Goal: Information Seeking & Learning: Check status

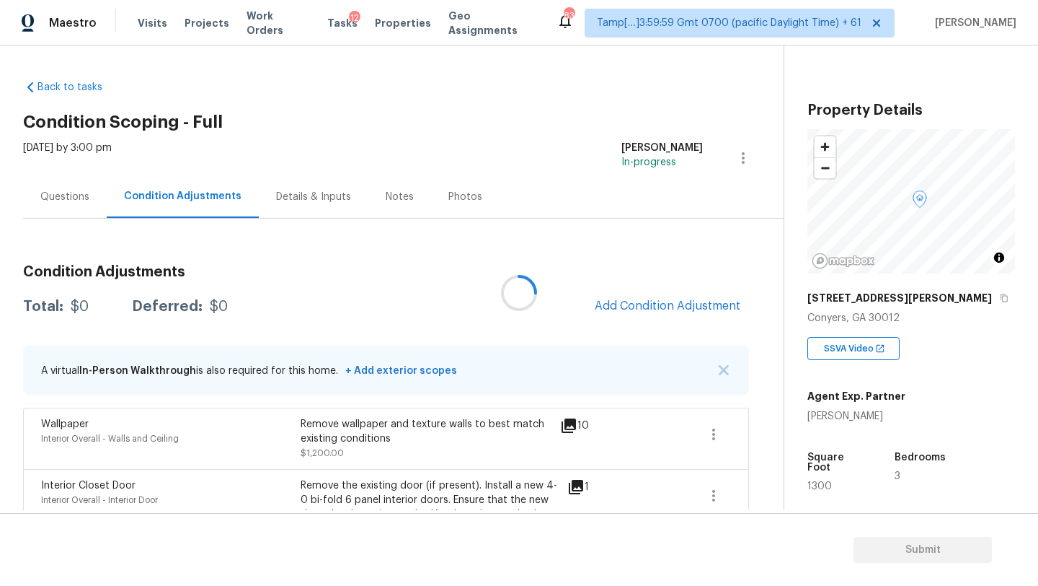
click at [673, 320] on div at bounding box center [519, 293] width 1038 height 586
click at [651, 295] on div at bounding box center [519, 293] width 1038 height 586
click at [652, 301] on span "Add Condition Adjustment" at bounding box center [668, 305] width 146 height 13
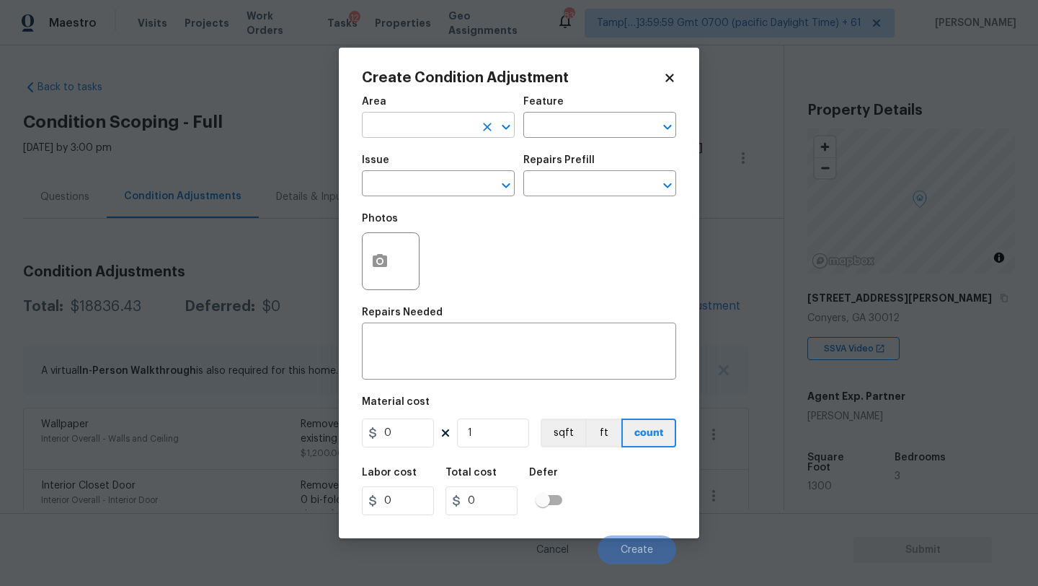
click at [392, 129] on input "text" at bounding box center [418, 126] width 112 height 22
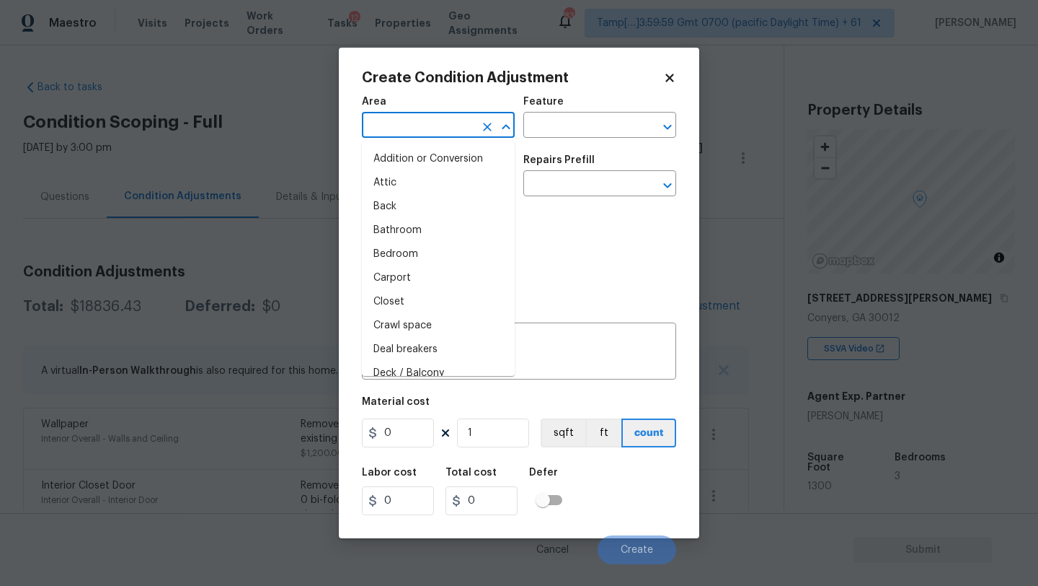
type input "i"
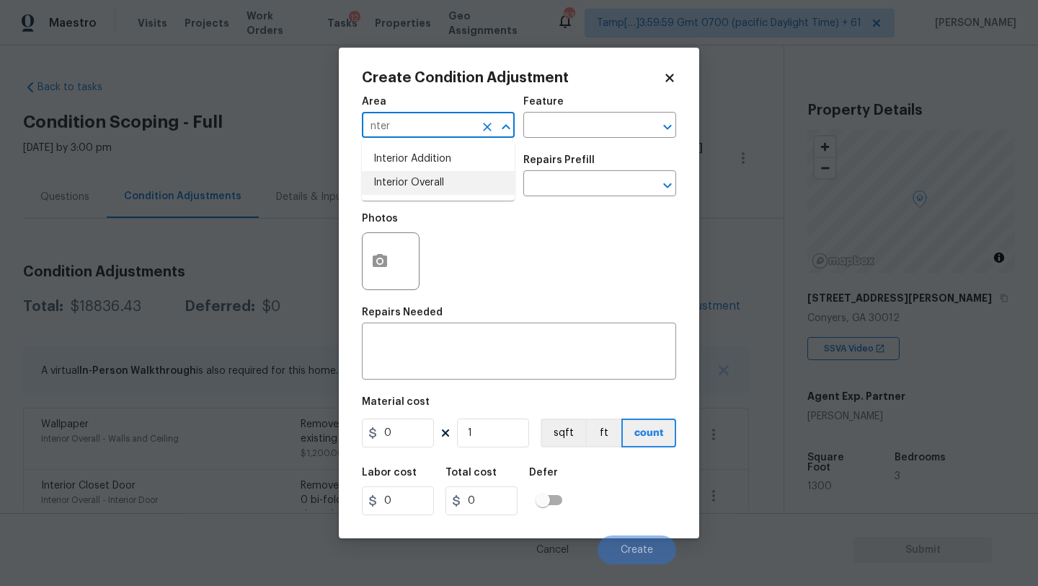
click at [395, 186] on li "Interior Overall" at bounding box center [438, 183] width 153 height 24
type input "Interior Overall"
click at [412, 355] on textarea at bounding box center [519, 352] width 297 height 30
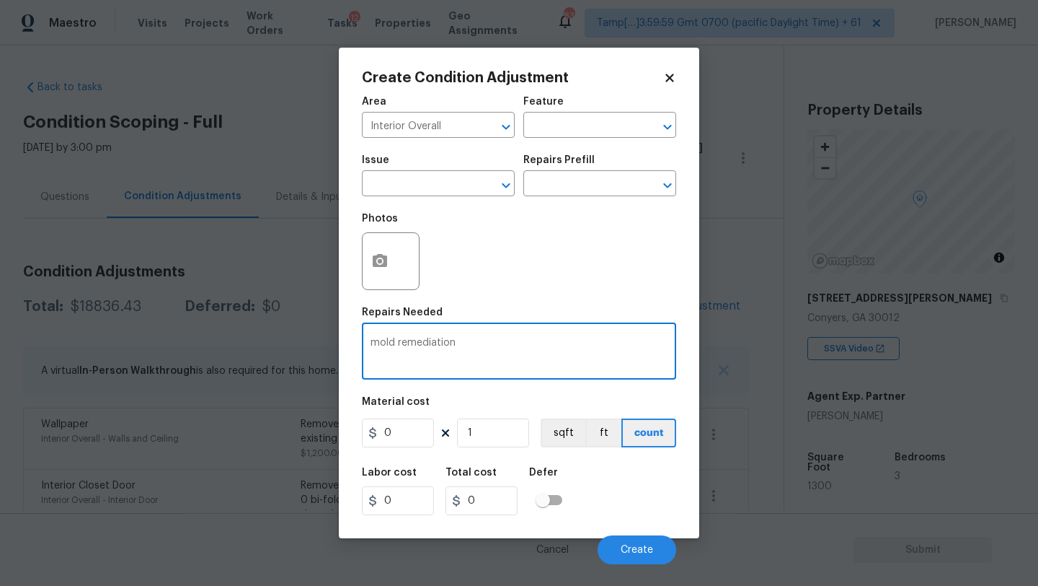
type textarea "mold remediation"
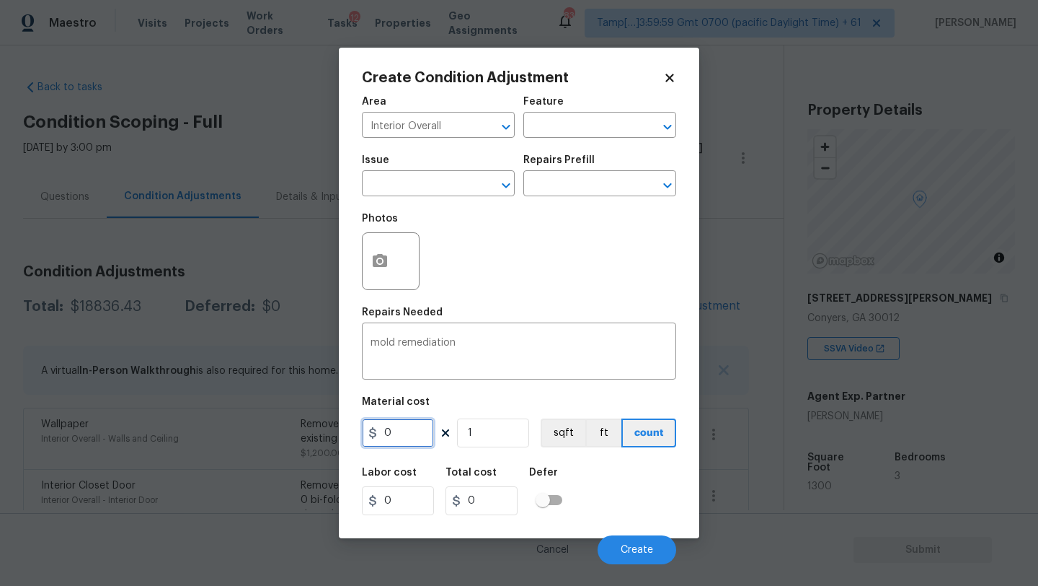
click at [404, 438] on input "0" at bounding box center [398, 432] width 72 height 29
type input "2500"
click at [379, 265] on icon "button" at bounding box center [380, 260] width 14 height 13
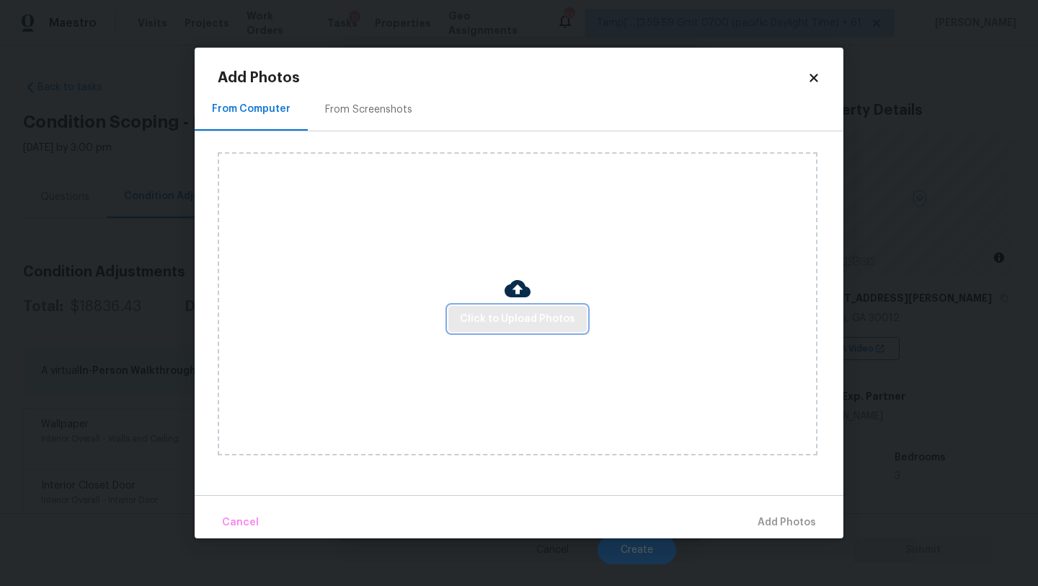
click at [474, 313] on span "Click to Upload Photos" at bounding box center [517, 319] width 115 height 18
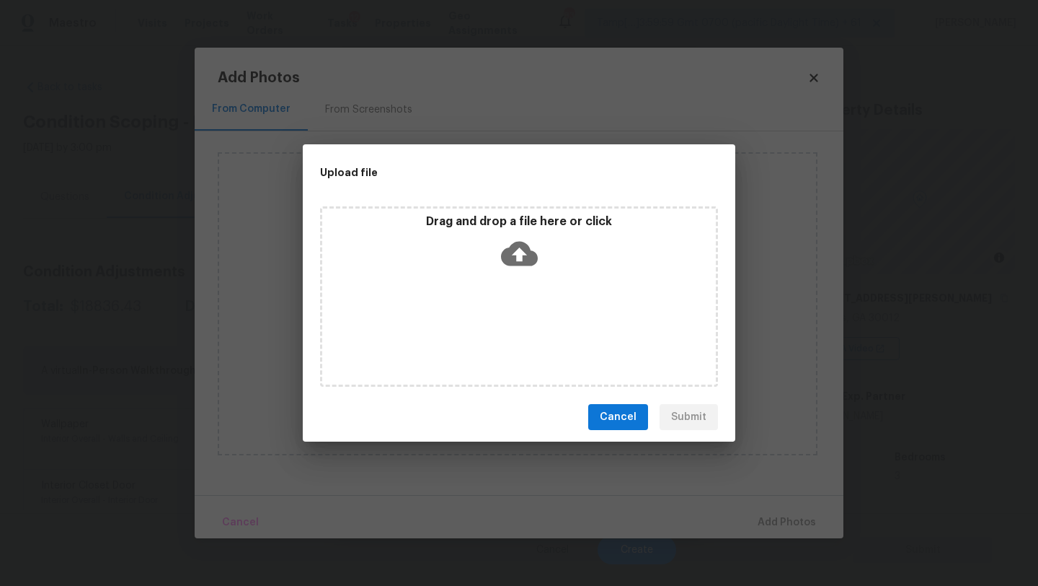
click at [510, 280] on div "Drag and drop a file here or click" at bounding box center [519, 296] width 398 height 180
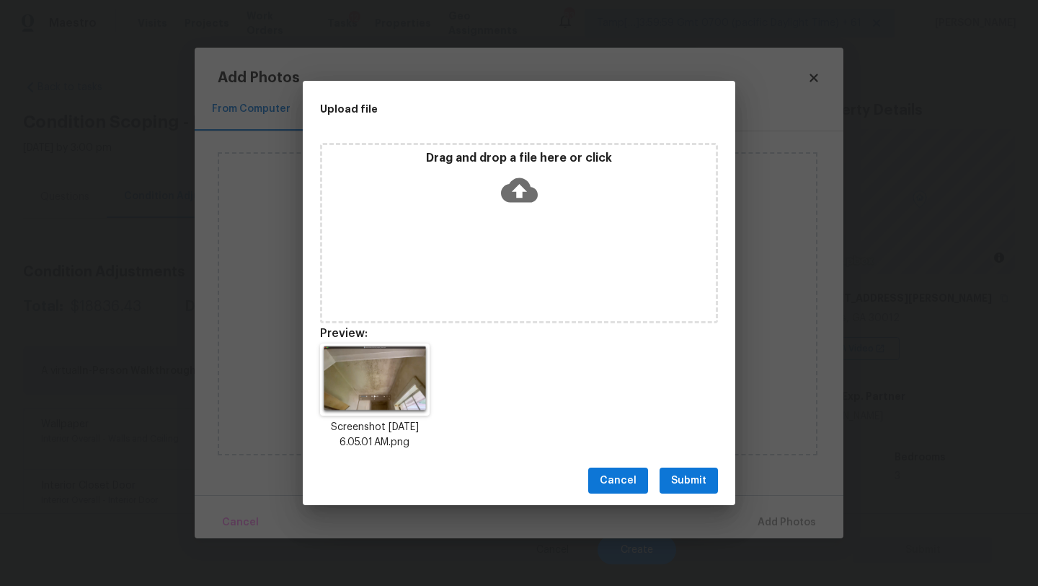
click at [706, 484] on span "Submit" at bounding box center [688, 481] width 35 height 18
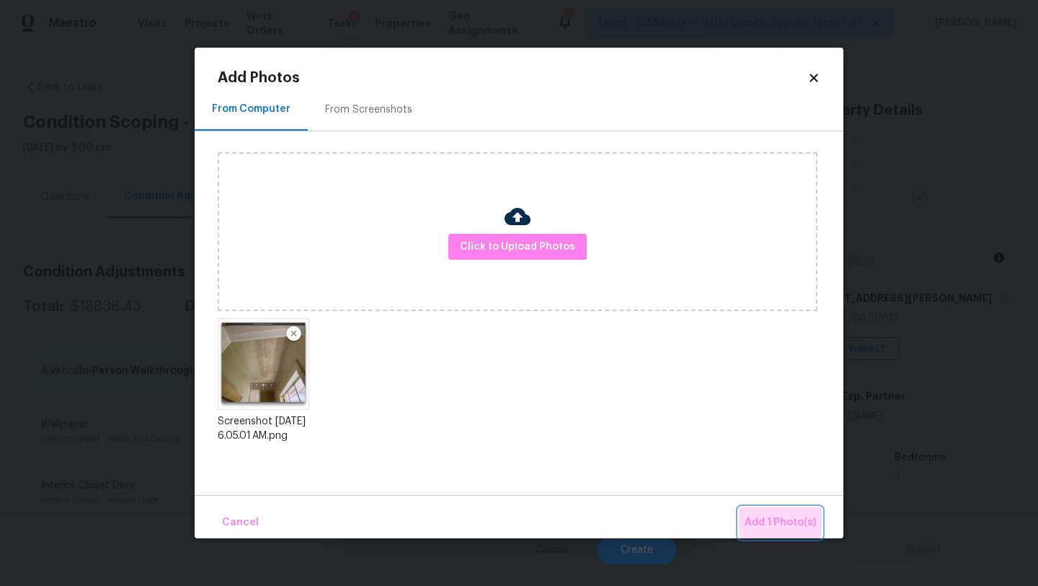
click at [781, 516] on span "Add 1 Photo(s)" at bounding box center [780, 522] width 71 height 18
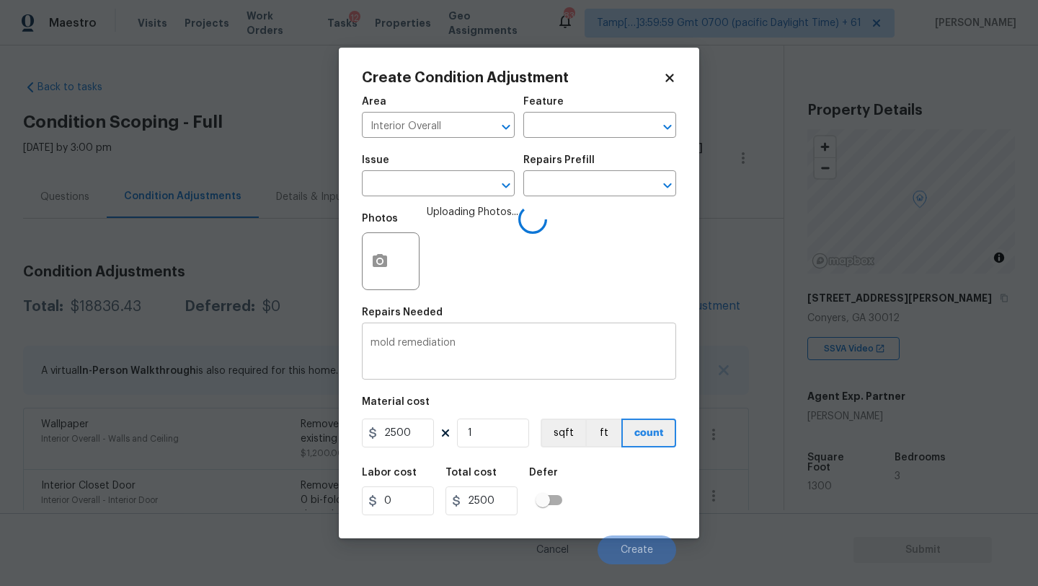
click at [542, 352] on textarea "mold remediation" at bounding box center [519, 352] width 297 height 30
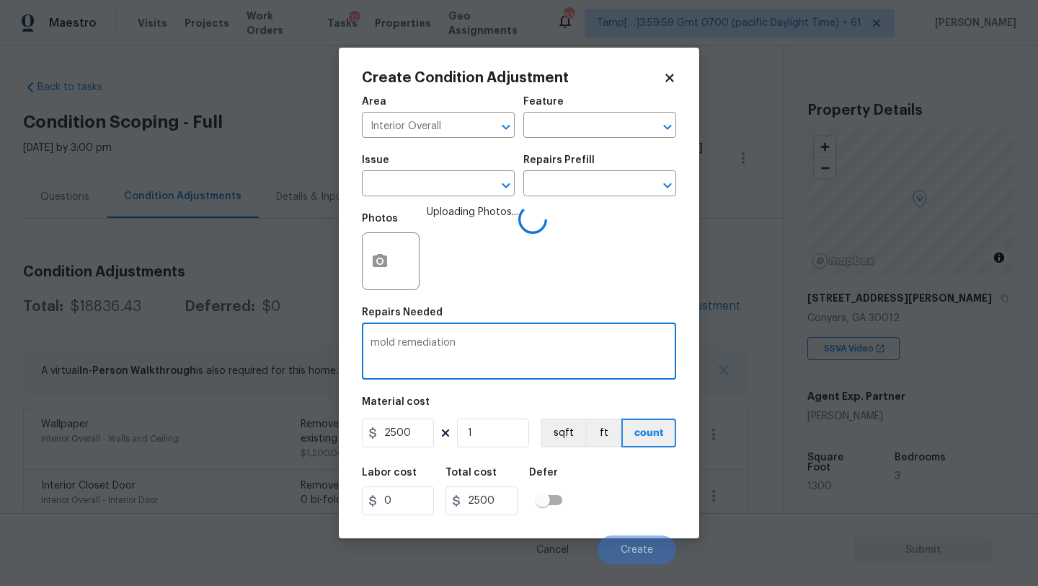
click at [595, 480] on div "Labor cost 0 Total cost 2500 Defer" at bounding box center [519, 491] width 314 height 65
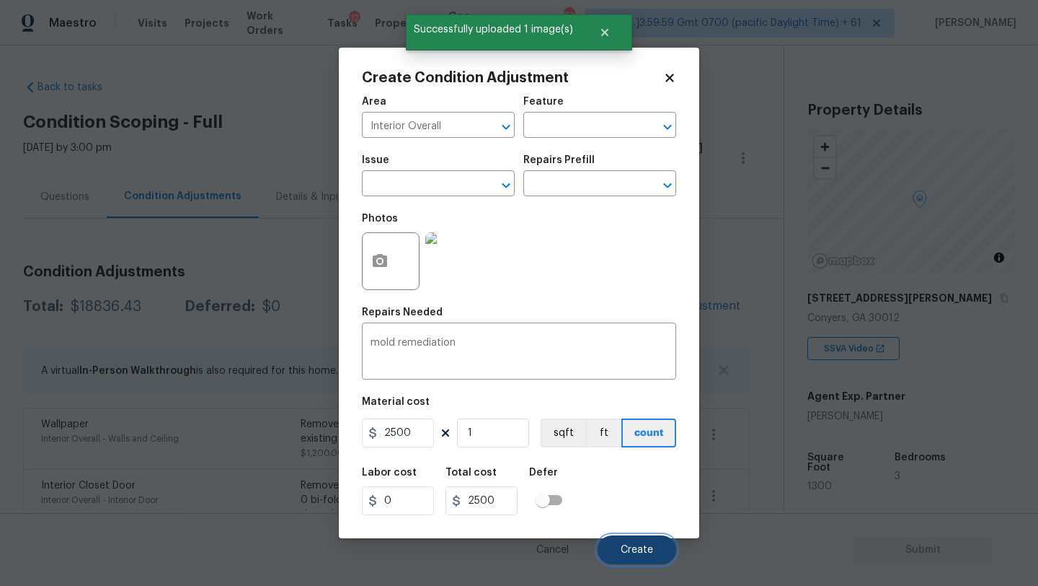
click at [623, 538] on button "Create" at bounding box center [637, 549] width 79 height 29
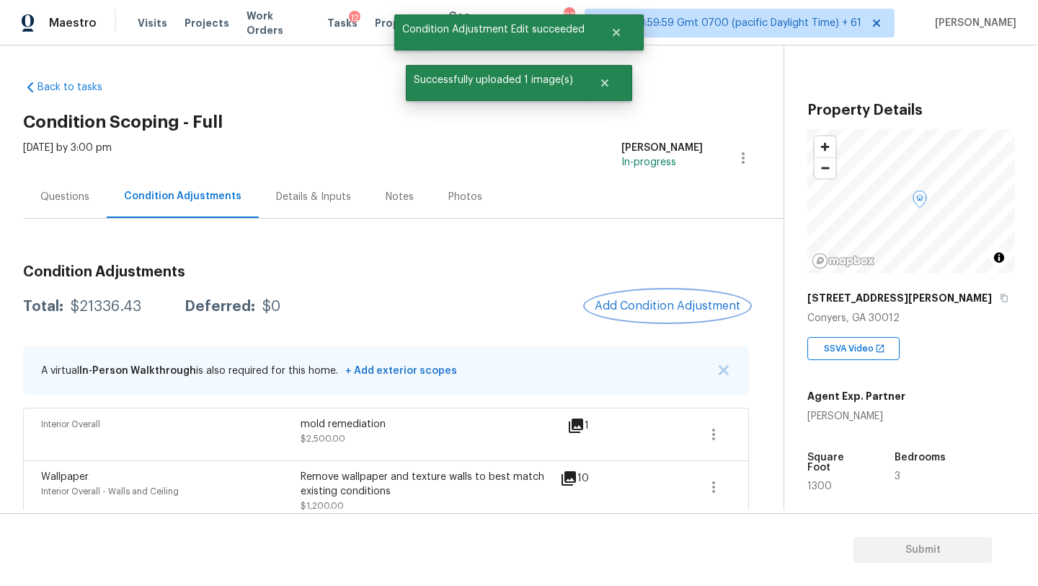
click at [681, 309] on span "Add Condition Adjustment" at bounding box center [668, 305] width 146 height 13
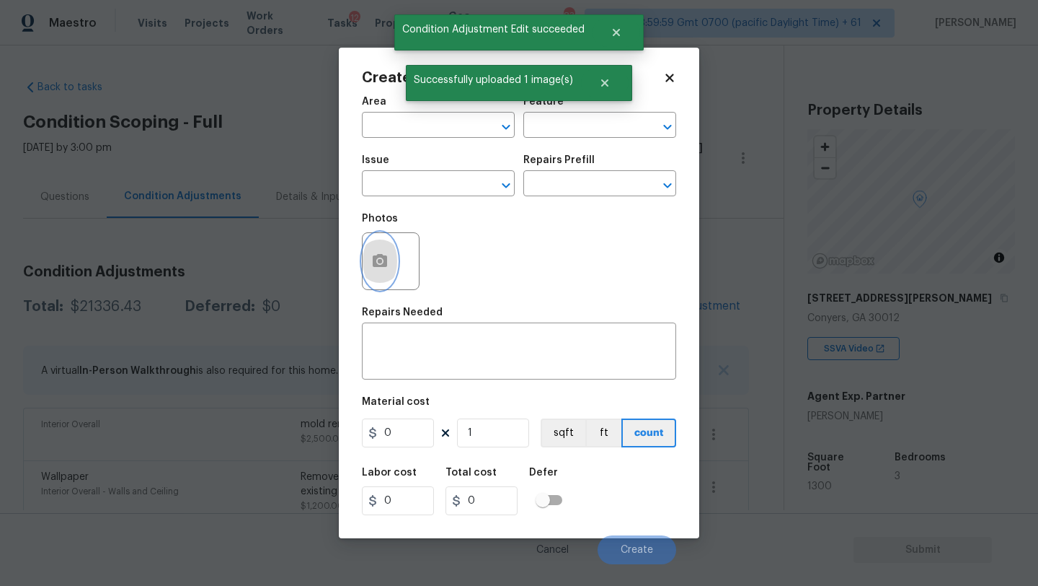
click at [368, 265] on button "button" at bounding box center [380, 261] width 35 height 56
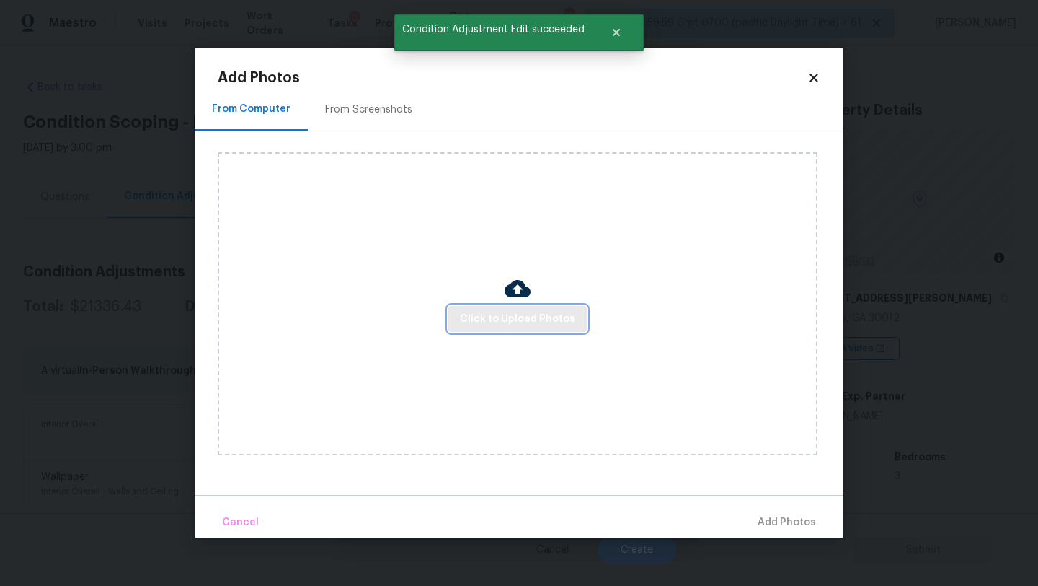
click at [467, 319] on span "Click to Upload Photos" at bounding box center [517, 319] width 115 height 18
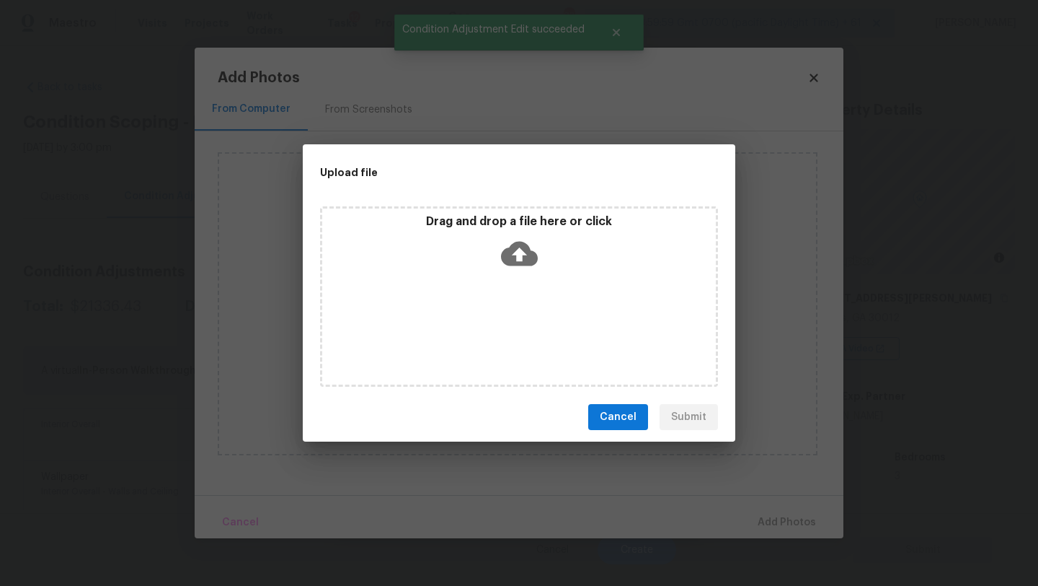
click at [509, 267] on icon at bounding box center [519, 253] width 37 height 37
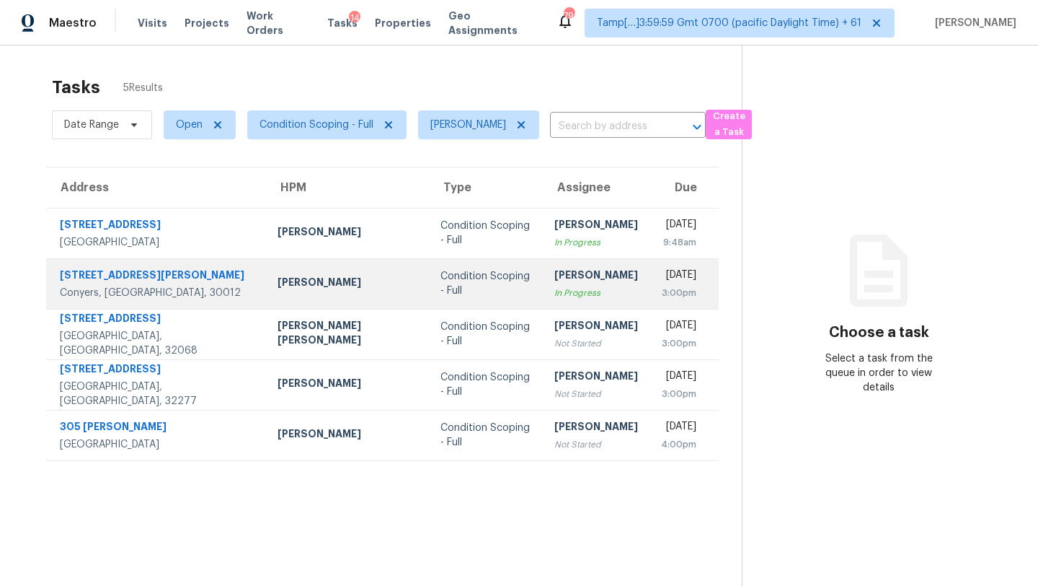
scroll to position [45, 0]
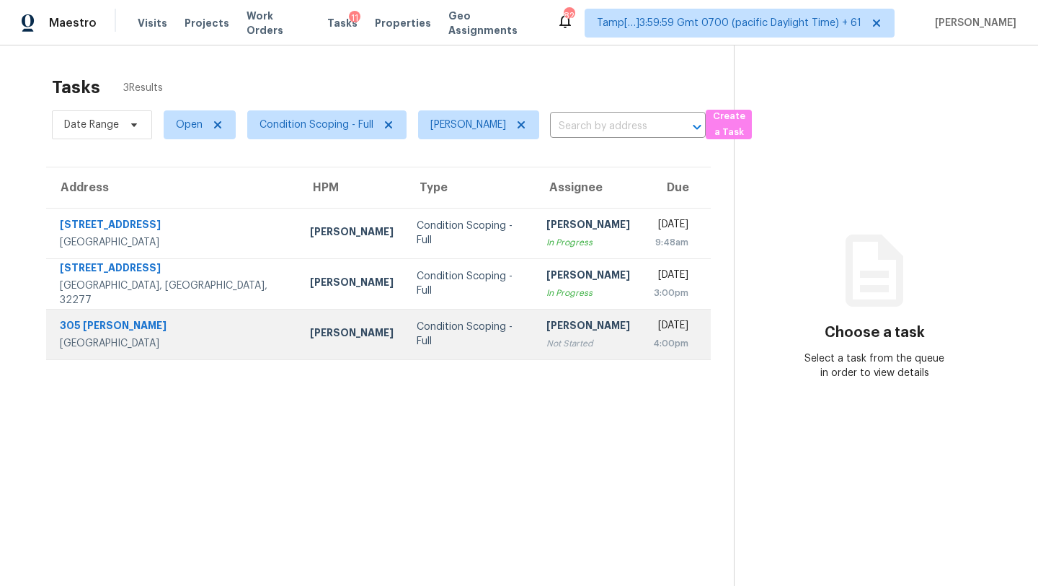
click at [490, 332] on td "Condition Scoping - Full" at bounding box center [470, 334] width 130 height 50
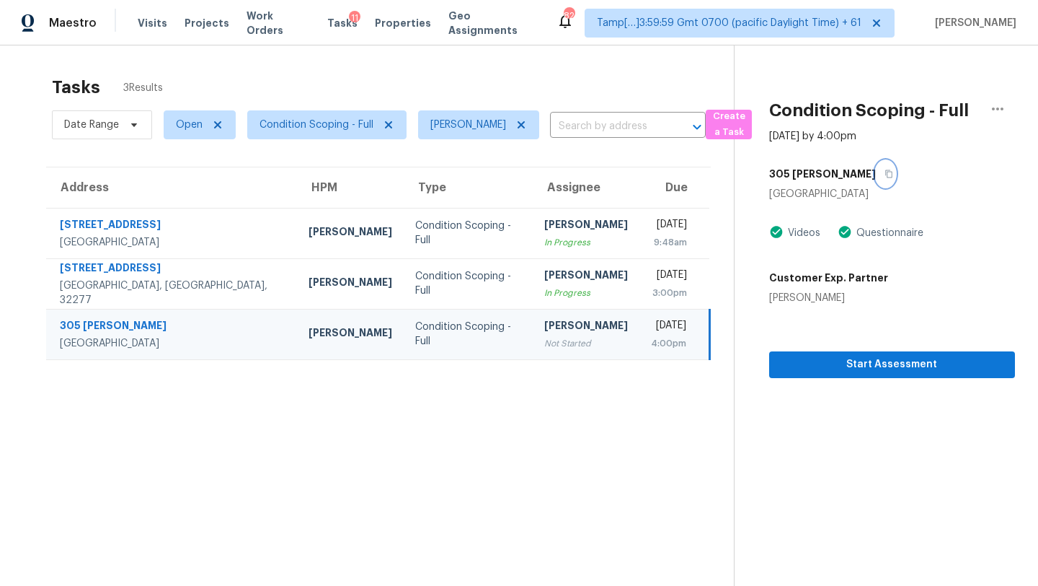
click at [885, 174] on icon "button" at bounding box center [889, 173] width 9 height 9
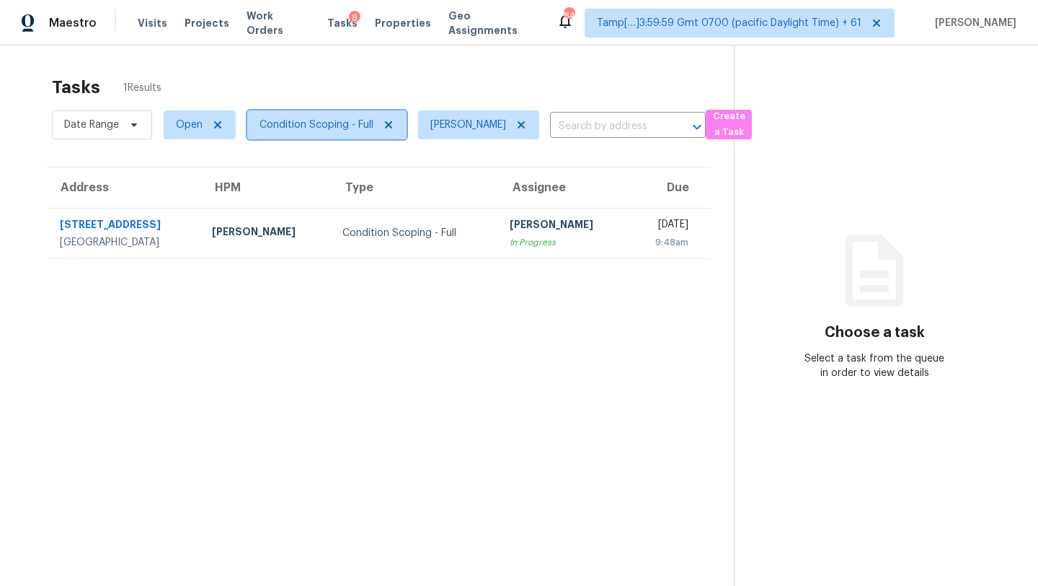
click at [332, 123] on span "Condition Scoping - Full" at bounding box center [317, 125] width 114 height 14
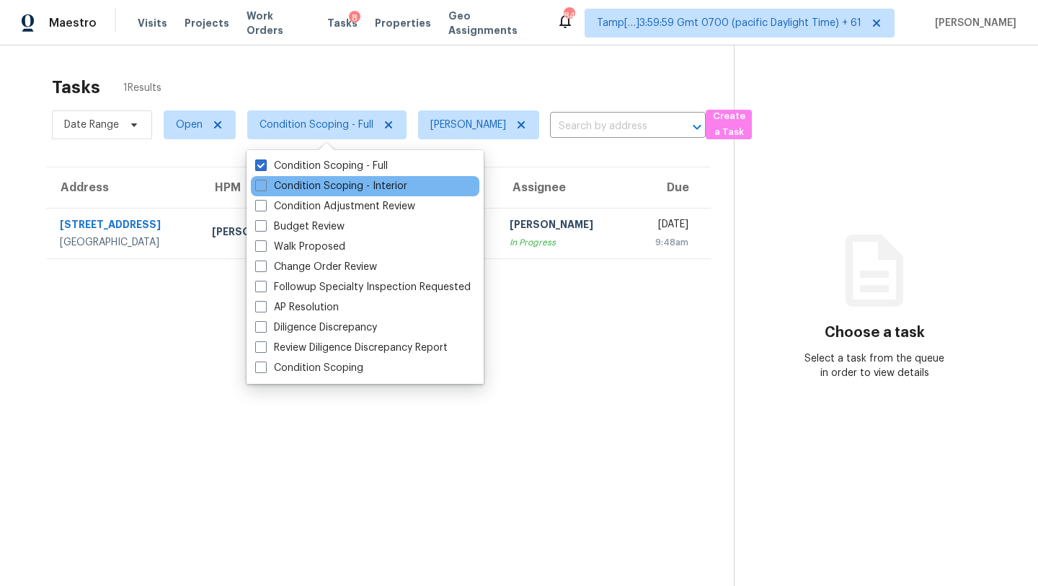
click at [325, 177] on div "Condition Scoping - Interior" at bounding box center [365, 186] width 229 height 20
click at [329, 181] on label "Condition Scoping - Interior" at bounding box center [331, 186] width 152 height 14
click at [265, 181] on input "Condition Scoping - Interior" at bounding box center [259, 183] width 9 height 9
checkbox input "true"
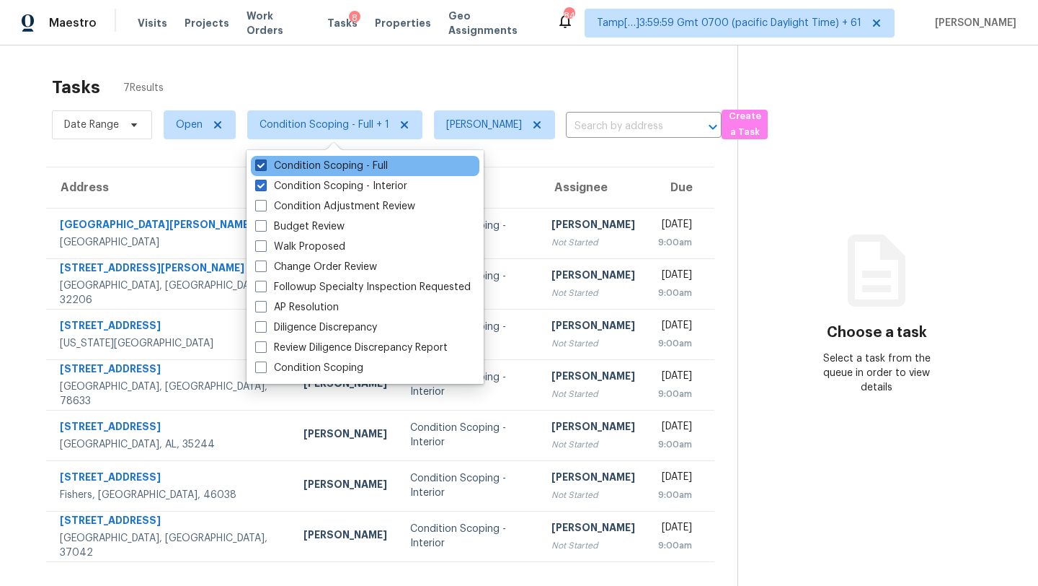
click at [335, 167] on label "Condition Scoping - Full" at bounding box center [321, 166] width 133 height 14
click at [265, 167] on input "Condition Scoping - Full" at bounding box center [259, 163] width 9 height 9
checkbox input "false"
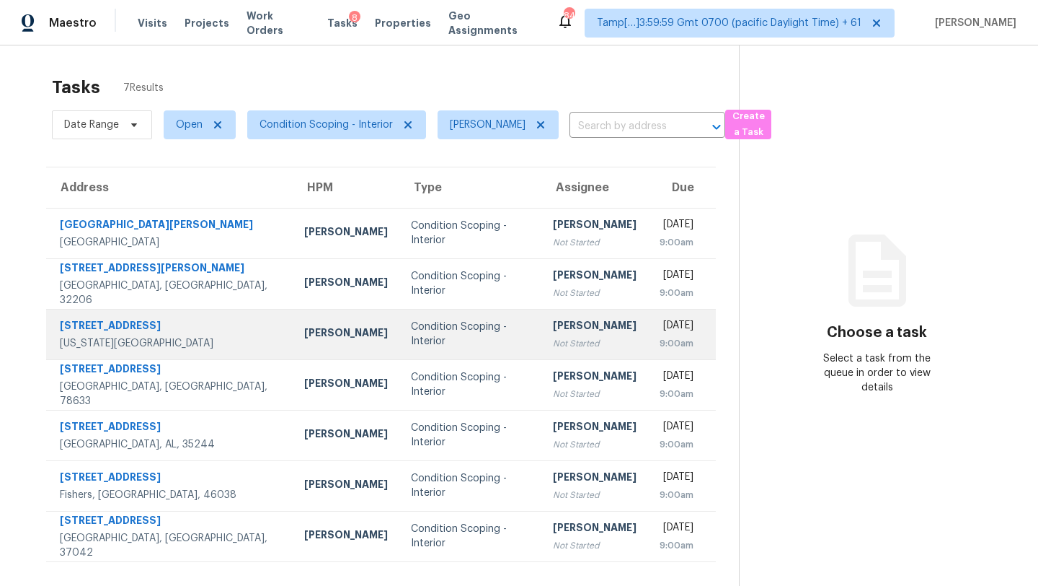
scroll to position [45, 0]
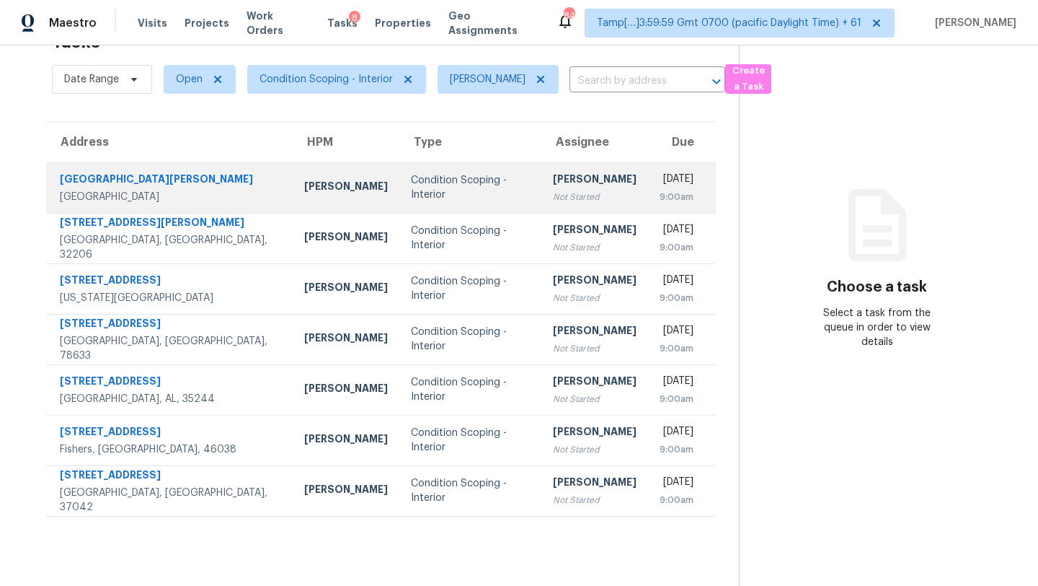
click at [542, 206] on td "Rajesh M Not Started" at bounding box center [595, 187] width 107 height 50
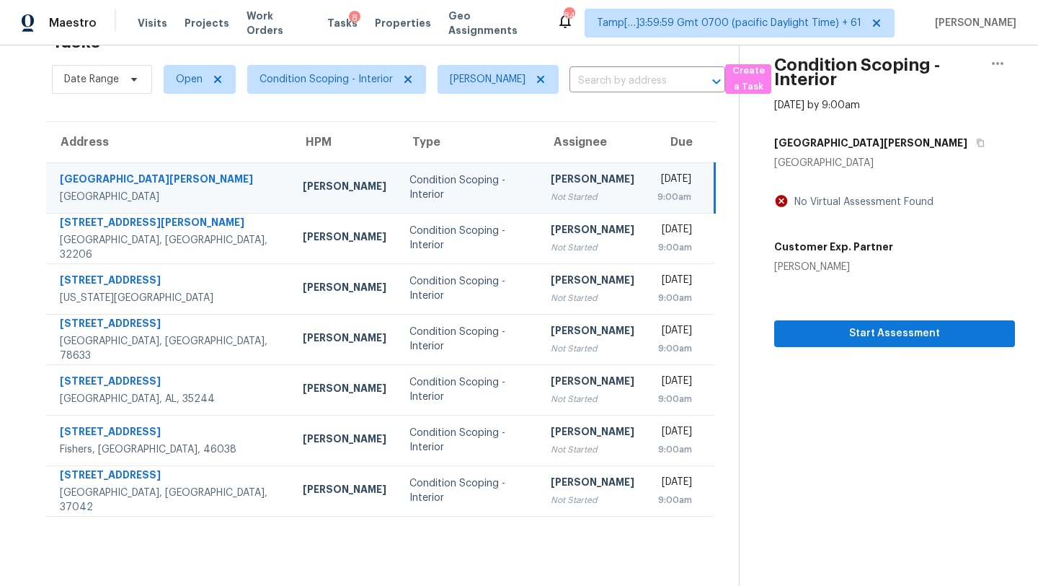
click at [880, 138] on div "1062 Saint Johns Dr" at bounding box center [894, 143] width 241 height 26
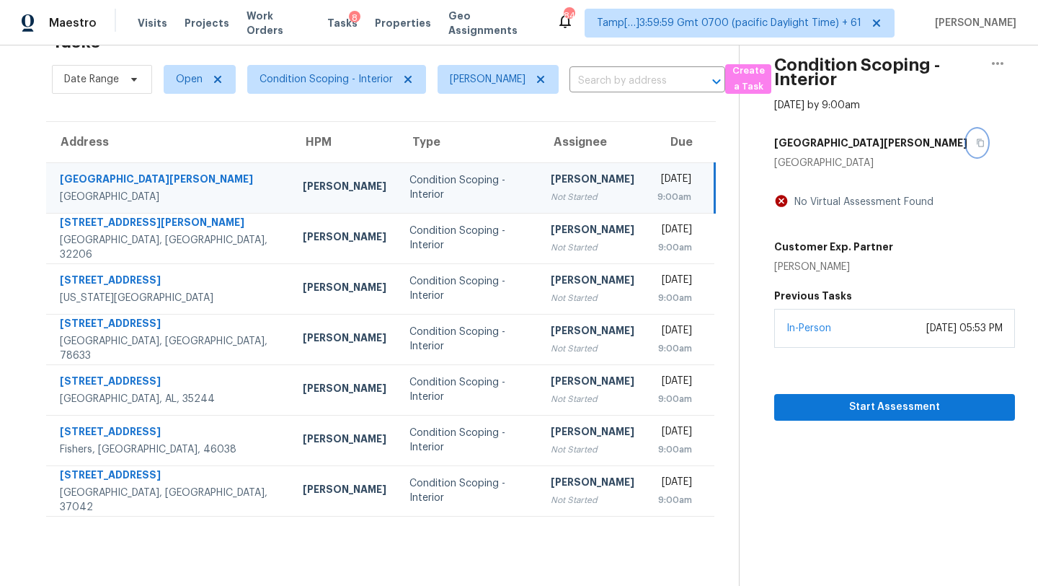
click at [968, 141] on button "button" at bounding box center [977, 143] width 19 height 26
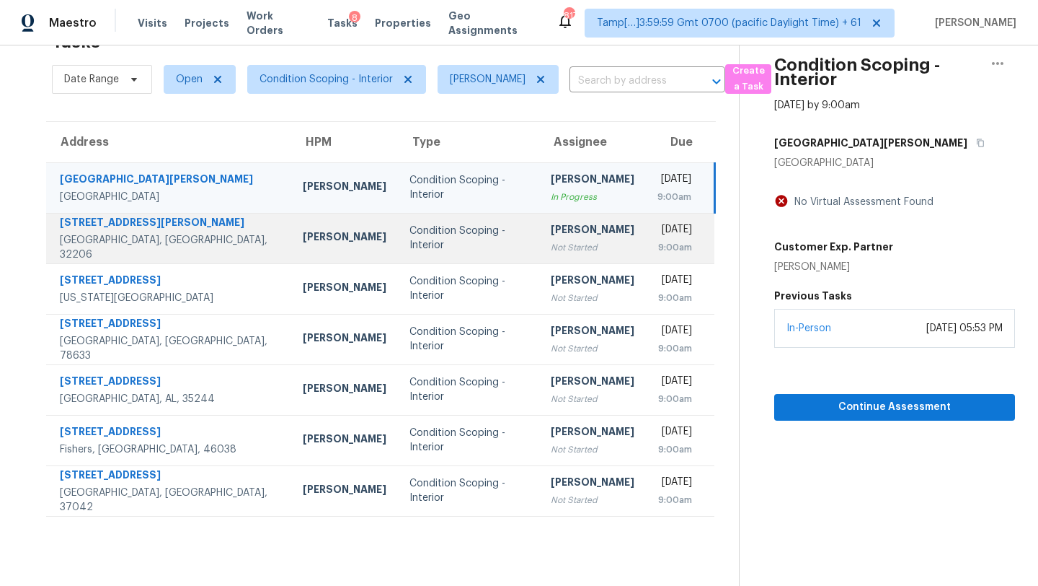
click at [551, 236] on div "[PERSON_NAME]" at bounding box center [593, 231] width 84 height 18
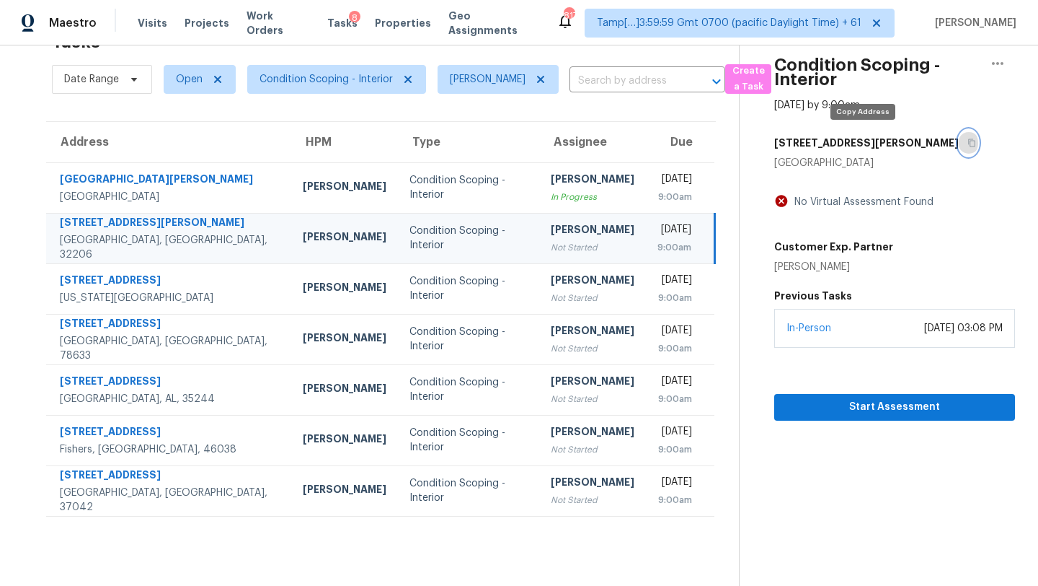
click at [968, 141] on icon "button" at bounding box center [972, 142] width 9 height 9
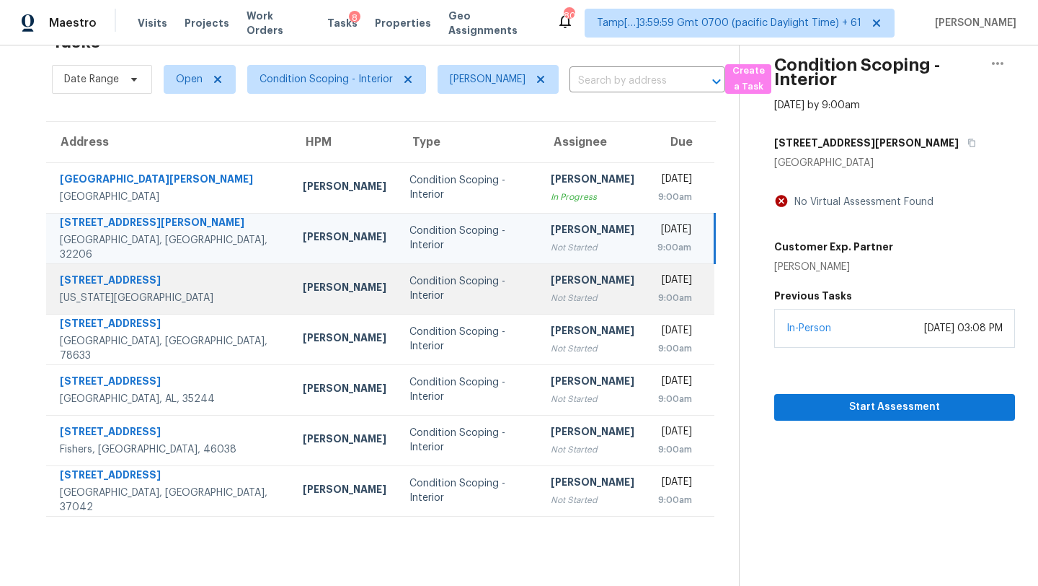
click at [551, 291] on div "Not Started" at bounding box center [593, 298] width 84 height 14
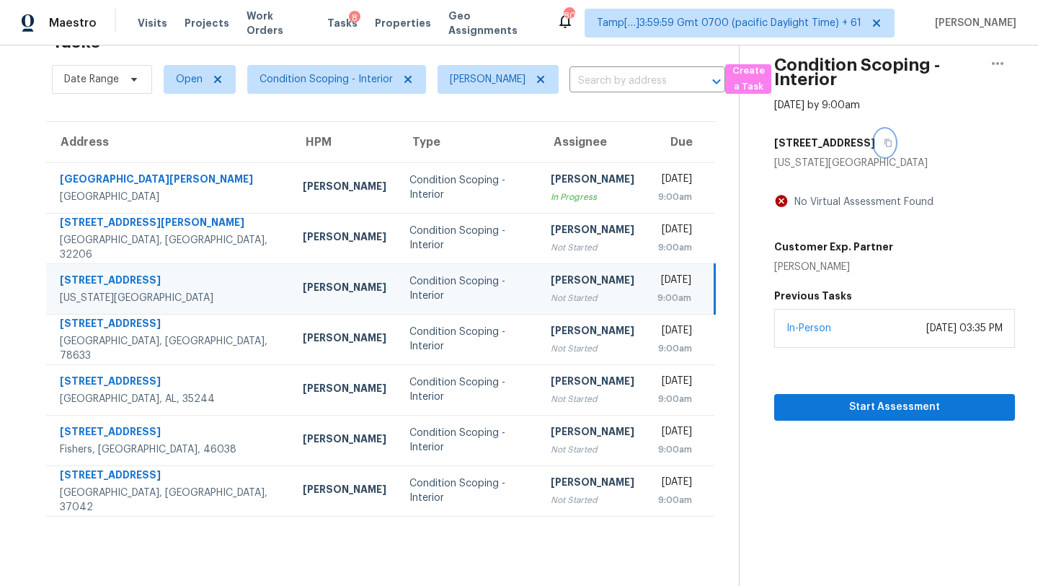
click at [884, 140] on icon "button" at bounding box center [888, 142] width 9 height 9
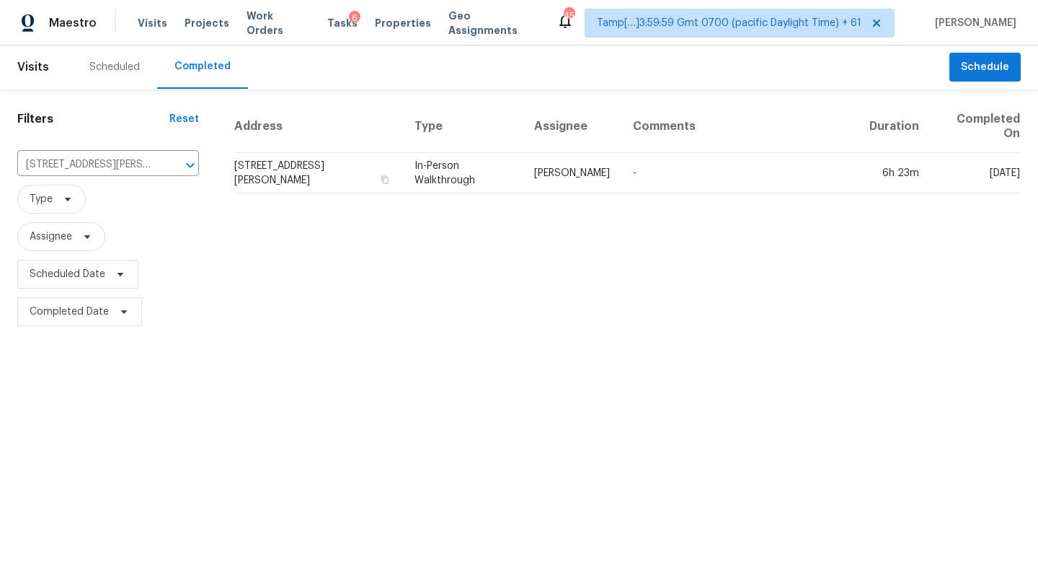
click at [723, 182] on td "-" at bounding box center [740, 173] width 237 height 40
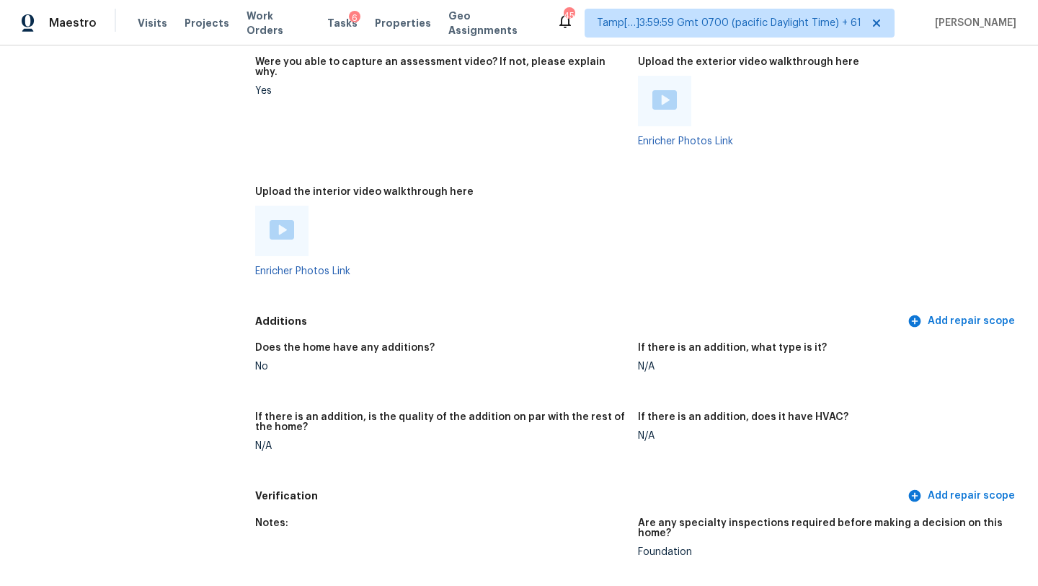
scroll to position [3283, 0]
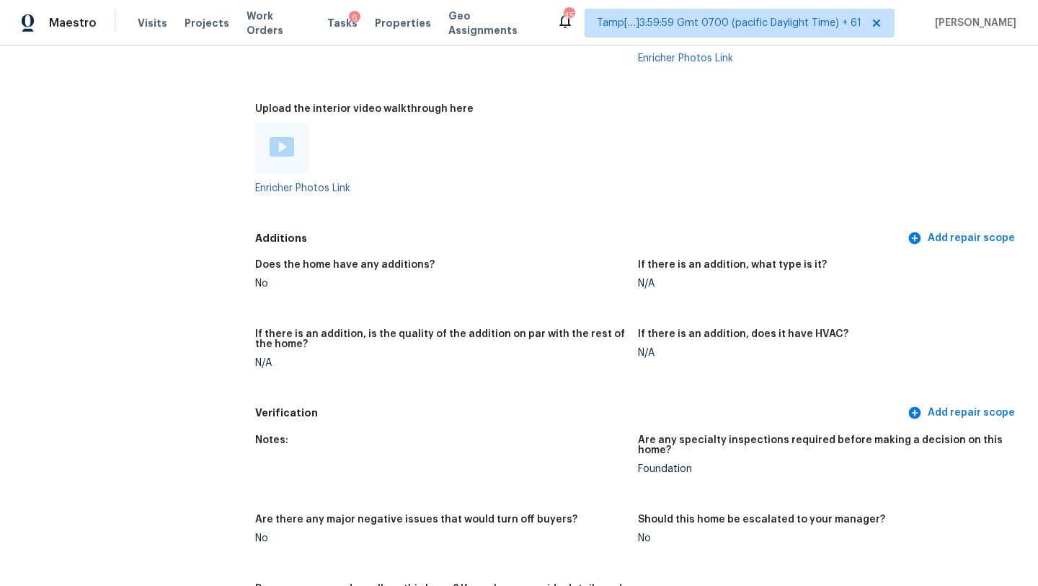
click at [278, 137] on img at bounding box center [282, 146] width 25 height 19
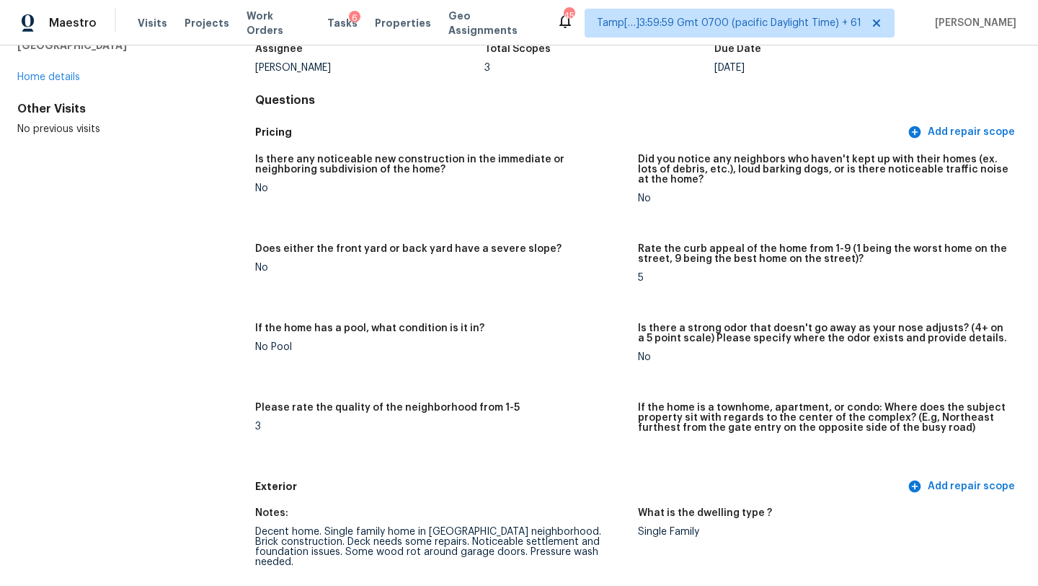
scroll to position [0, 0]
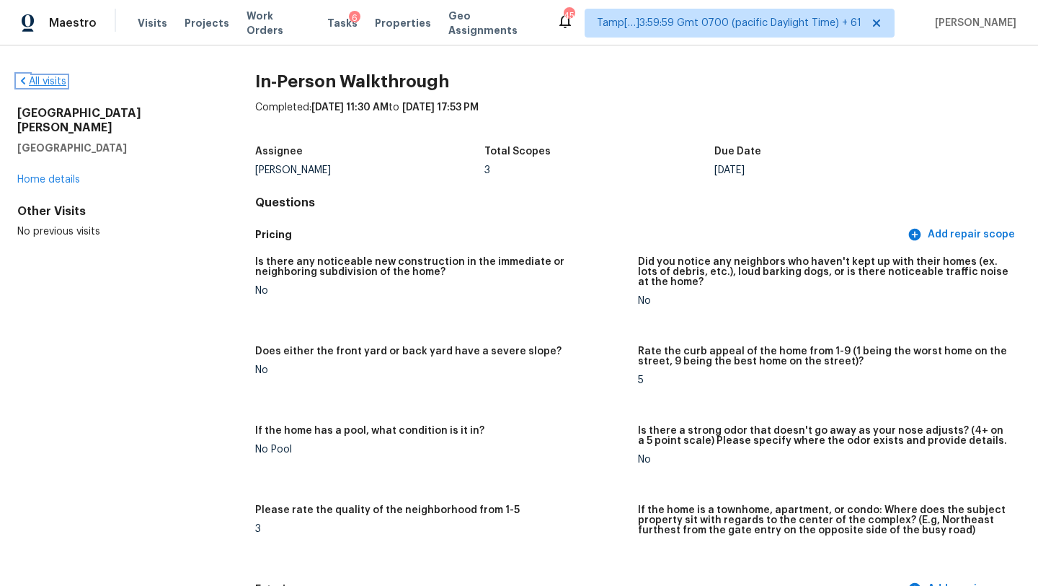
click at [39, 78] on link "All visits" at bounding box center [41, 81] width 49 height 10
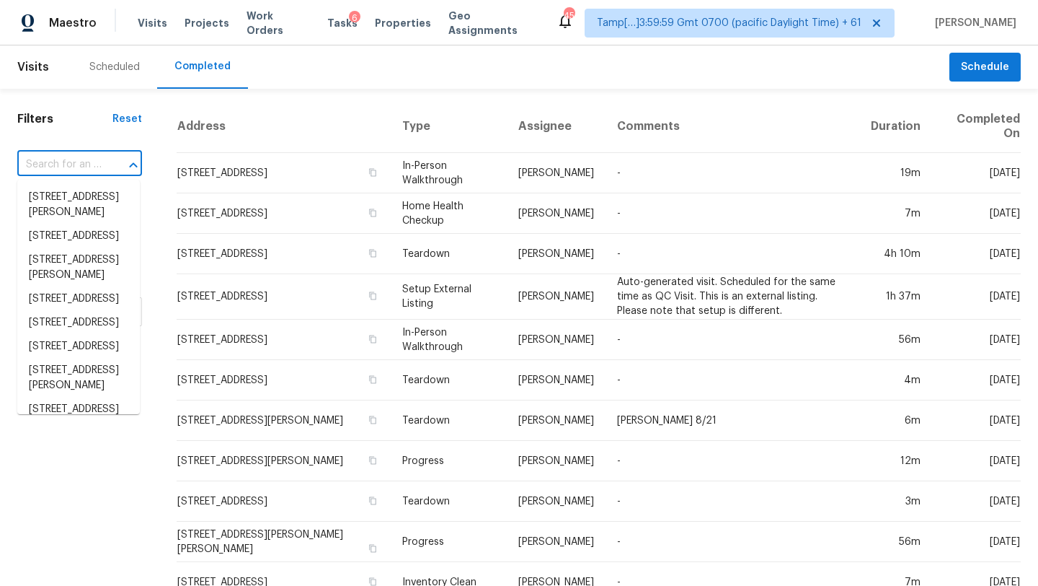
click at [54, 154] on input "text" at bounding box center [59, 165] width 84 height 22
paste input "3550 Buckman St, Jacksonville, FL 32206"
type input "3550 Buckman St, Jacksonville, FL 32206"
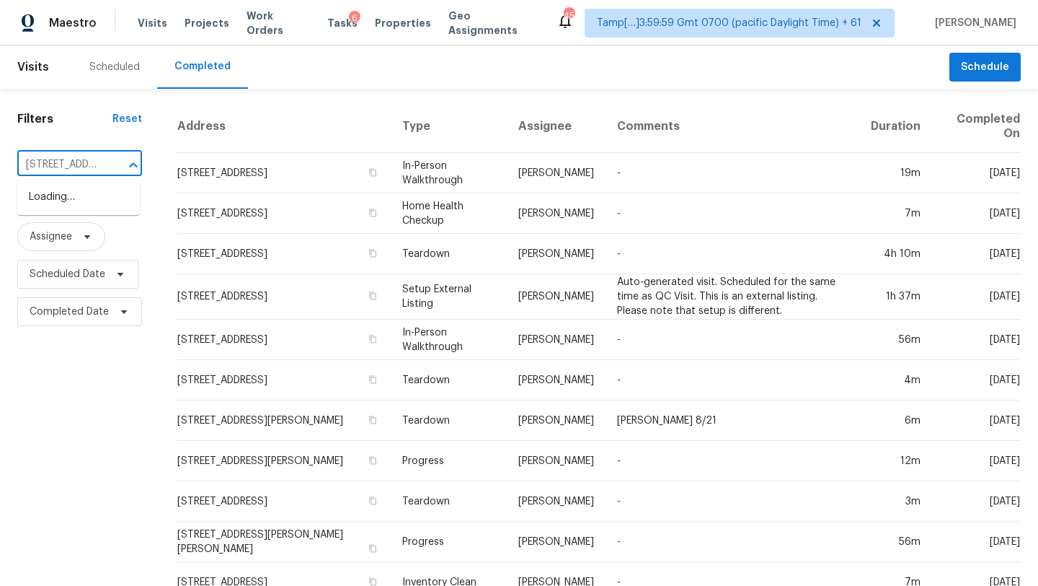
scroll to position [0, 121]
click at [71, 199] on li "3550 Buckman St, Jacksonville, FL 32206" at bounding box center [78, 204] width 123 height 39
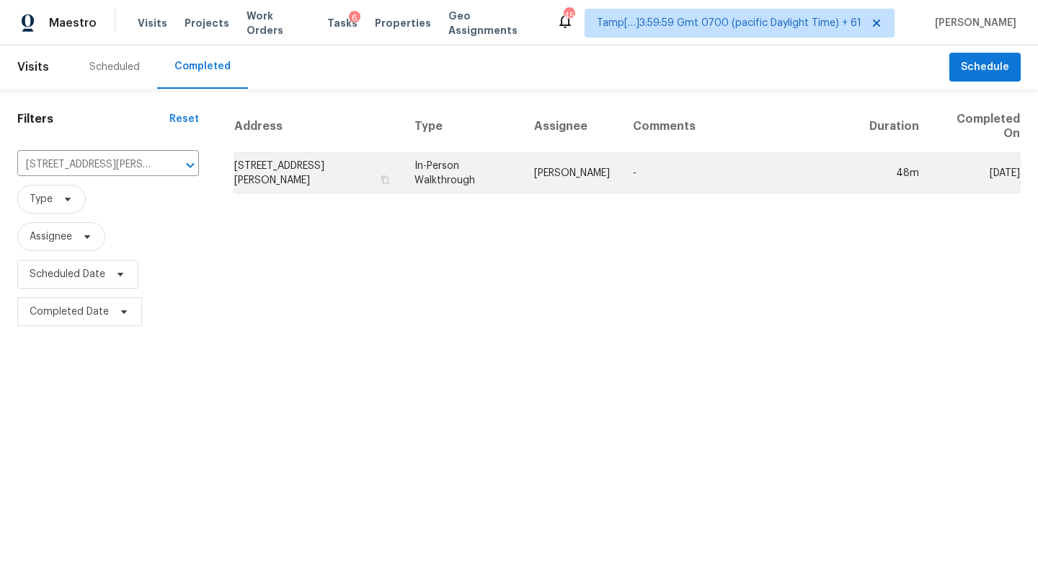
click at [764, 178] on td "-" at bounding box center [740, 173] width 237 height 40
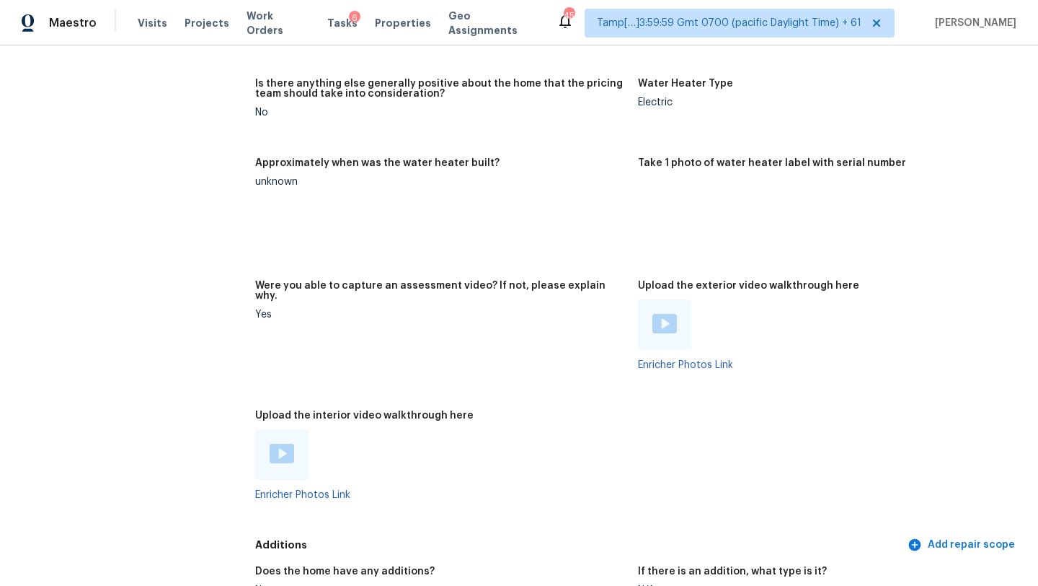
scroll to position [2538, 0]
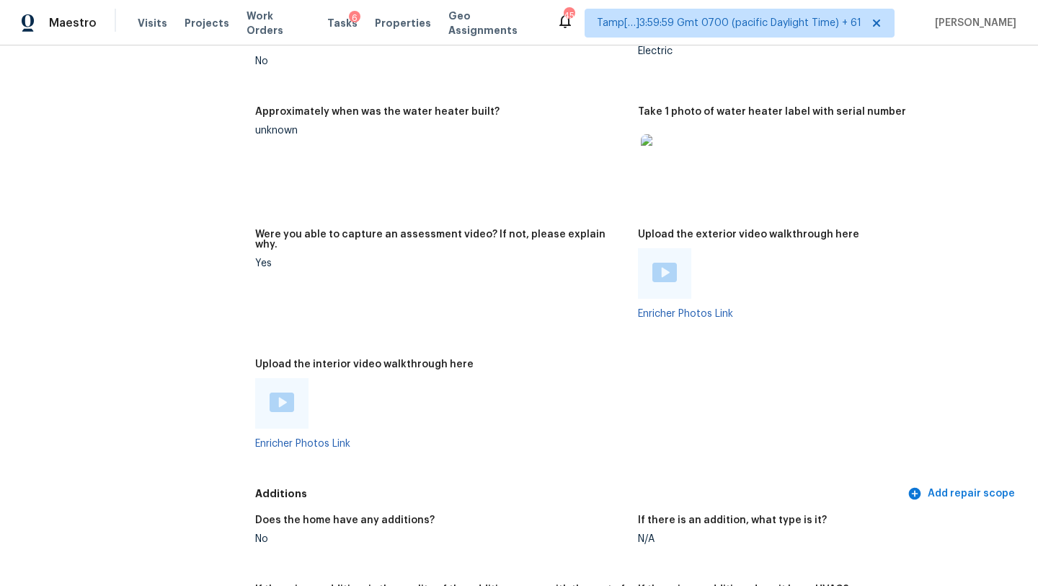
click at [285, 392] on img at bounding box center [282, 401] width 25 height 19
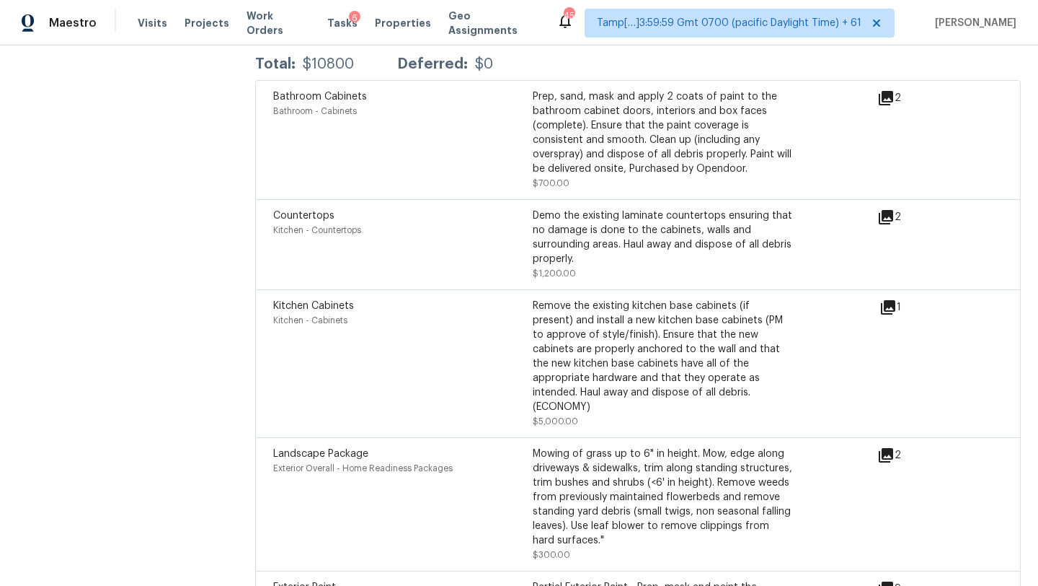
scroll to position [3694, 0]
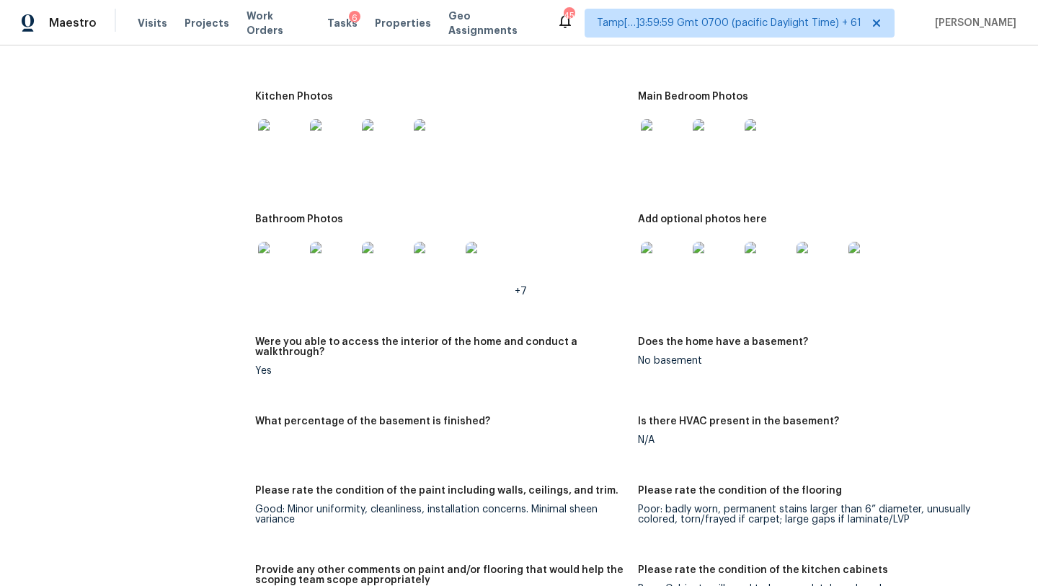
click at [650, 425] on figure "Is there HVAC present in the basement? N/A" at bounding box center [829, 442] width 383 height 52
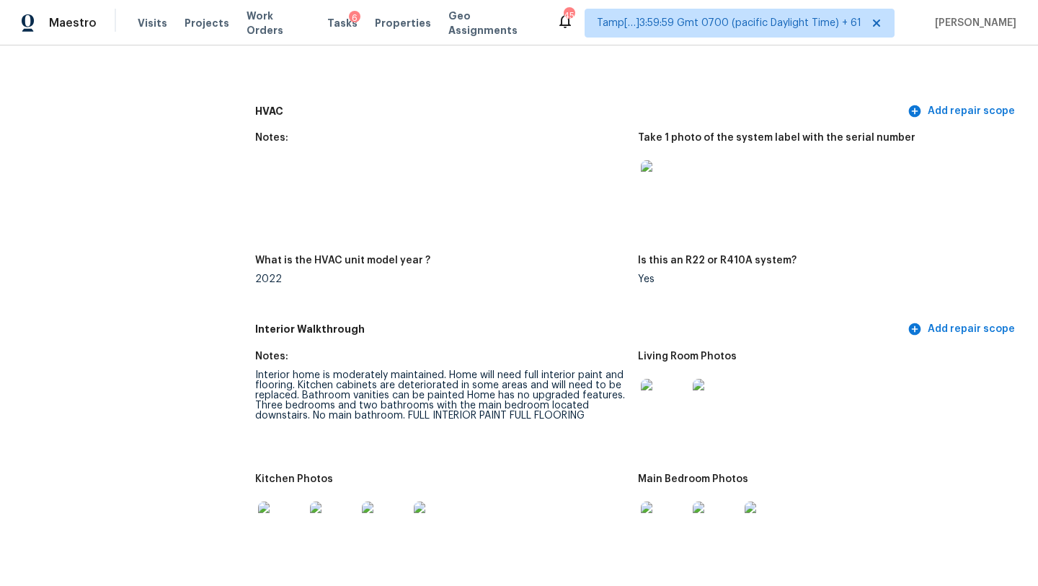
scroll to position [0, 0]
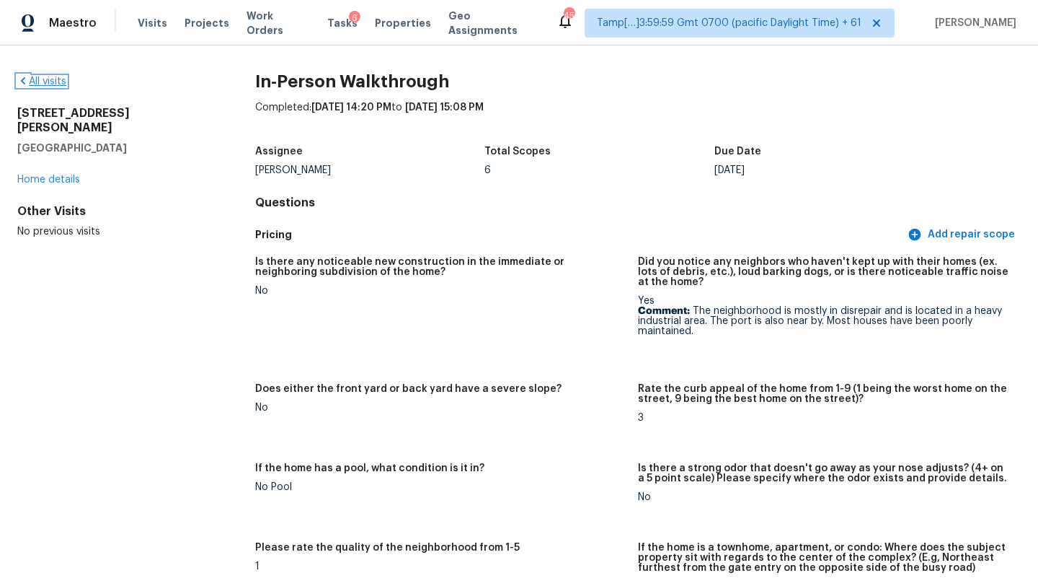
click at [45, 84] on link "All visits" at bounding box center [41, 81] width 49 height 10
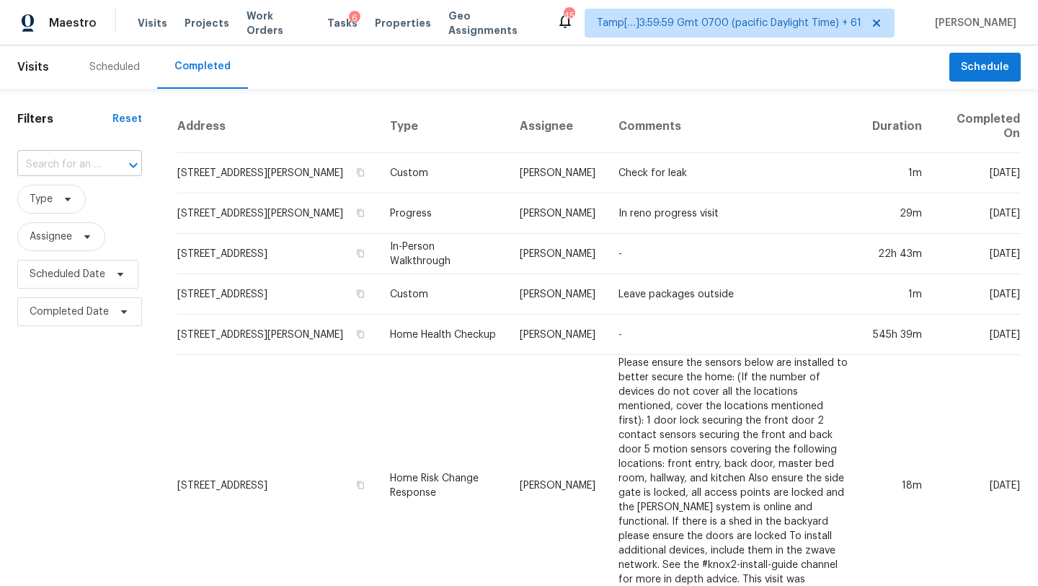
click at [71, 162] on input "text" at bounding box center [59, 165] width 84 height 22
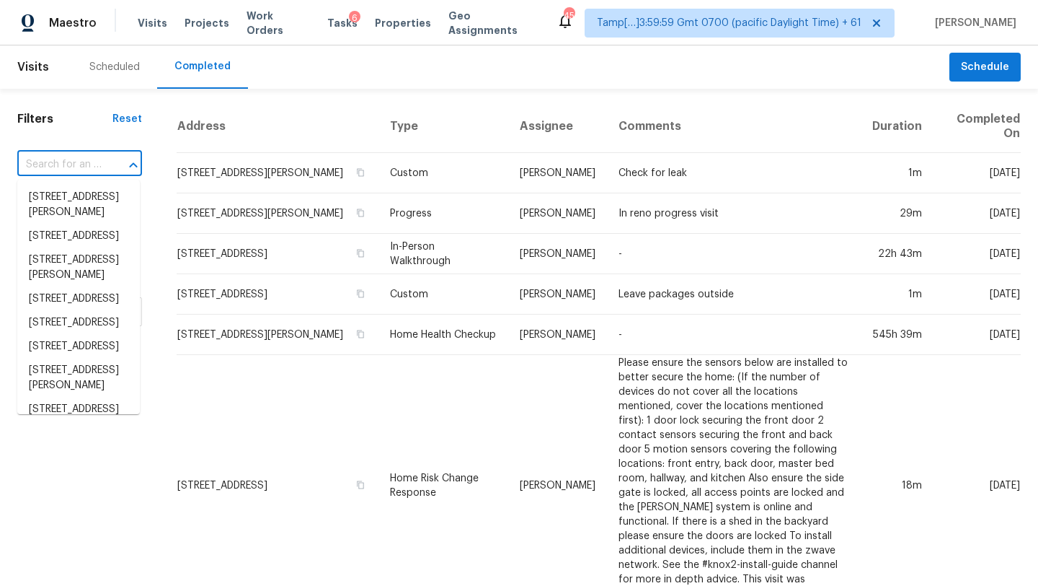
paste input "2035 Grosbear Ln, Colorado Springs, CO 80916"
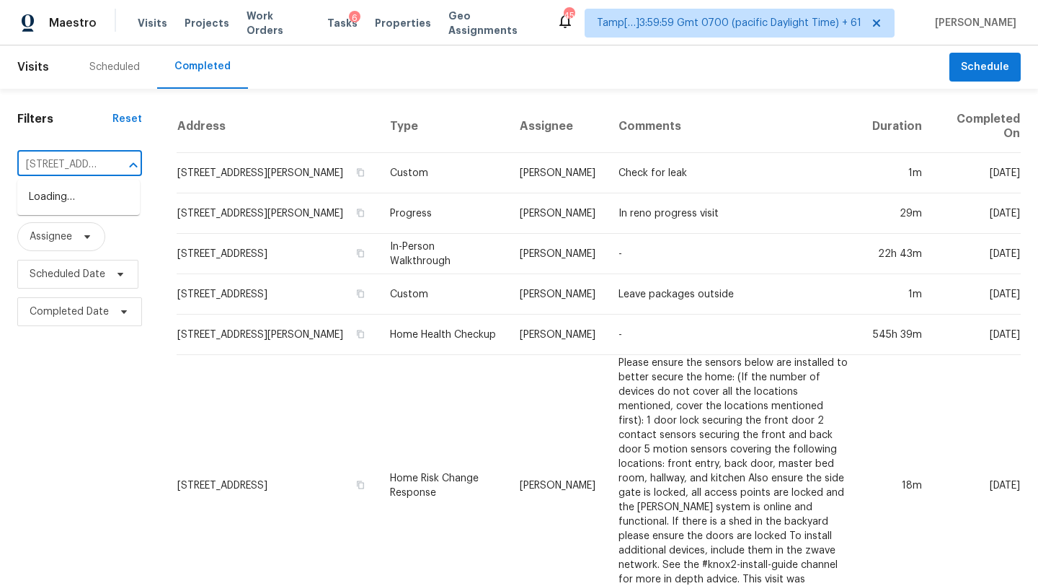
scroll to position [0, 152]
type input "2035 Grosbear Ln, Colorado Springs, CO 80916"
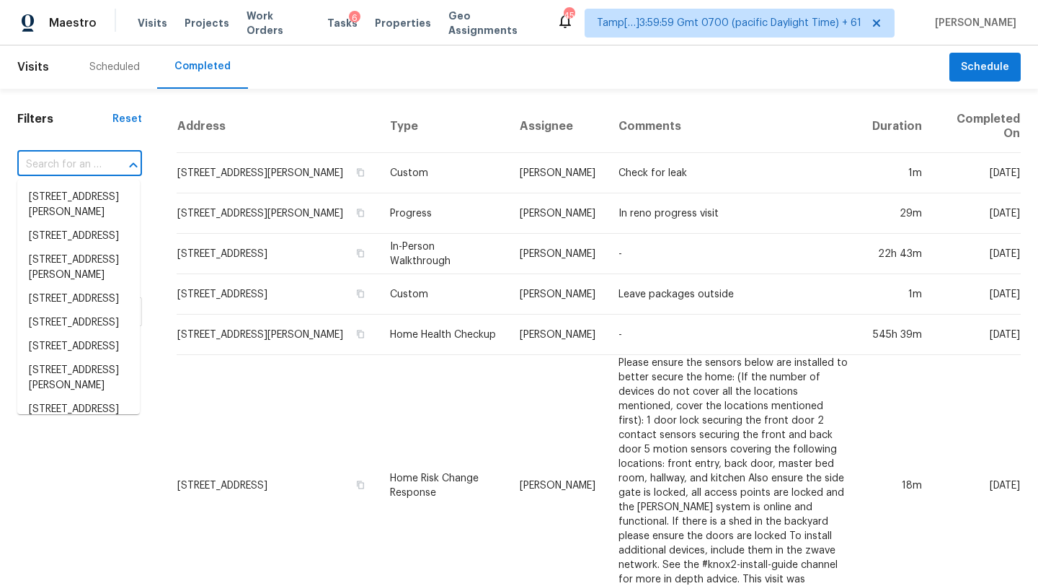
click at [91, 171] on input "text" at bounding box center [59, 165] width 84 height 22
paste input "2035 Grosbear Ln, Colorado Springs, CO 80916"
type input "2035 Grosbear Ln, Colorado Springs, CO 80916"
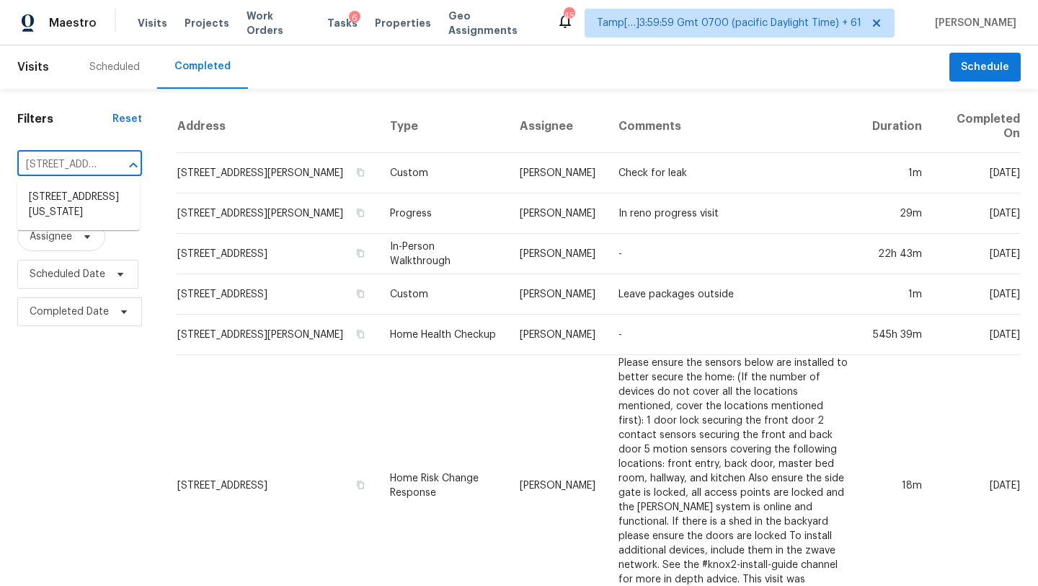
scroll to position [0, 152]
click at [95, 211] on li "2035 Grosbear Ln, Colorado Springs, CO 80916" at bounding box center [78, 204] width 123 height 39
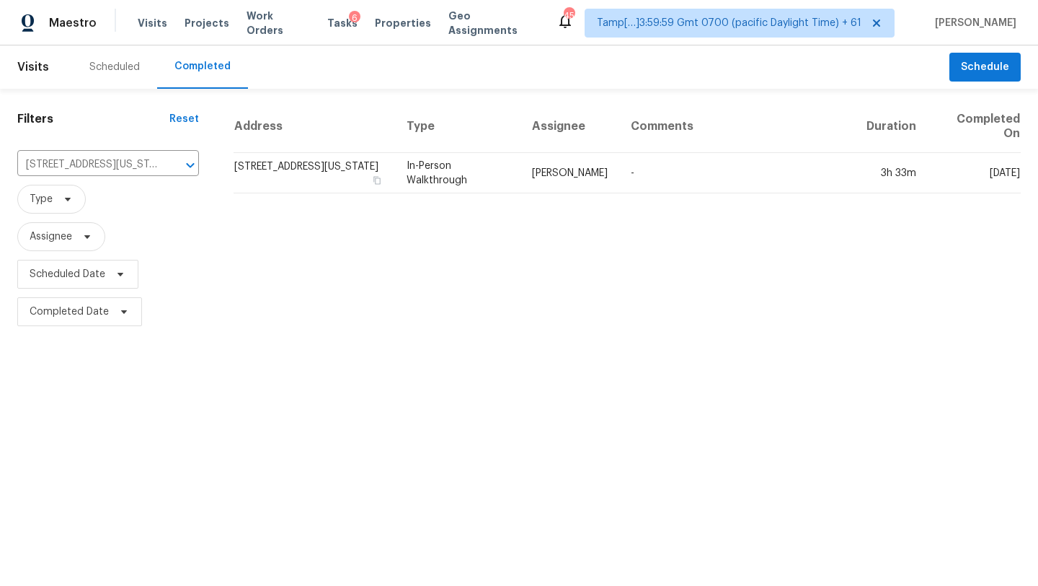
click at [774, 168] on td "-" at bounding box center [737, 173] width 237 height 40
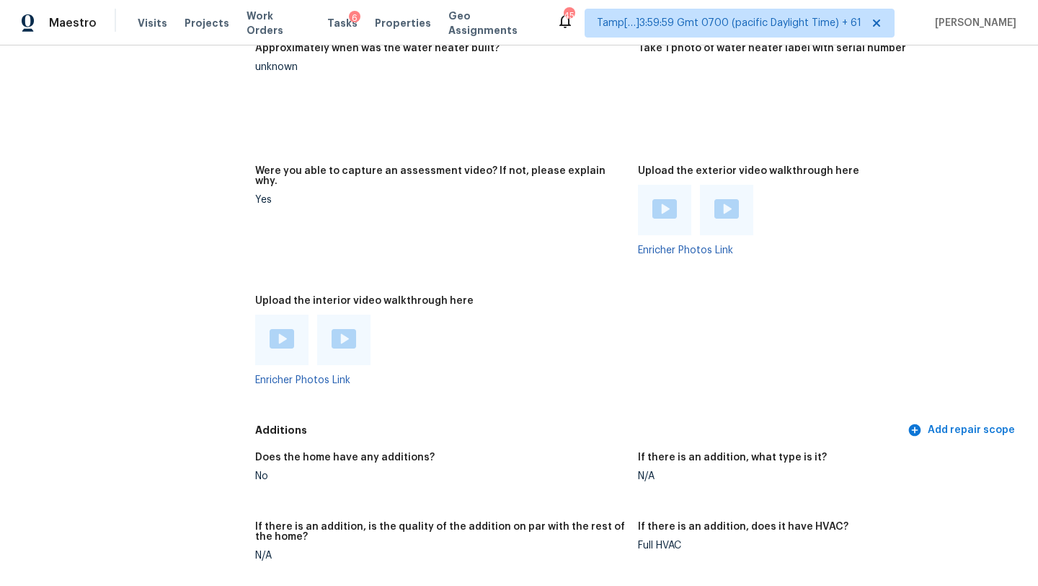
scroll to position [3290, 0]
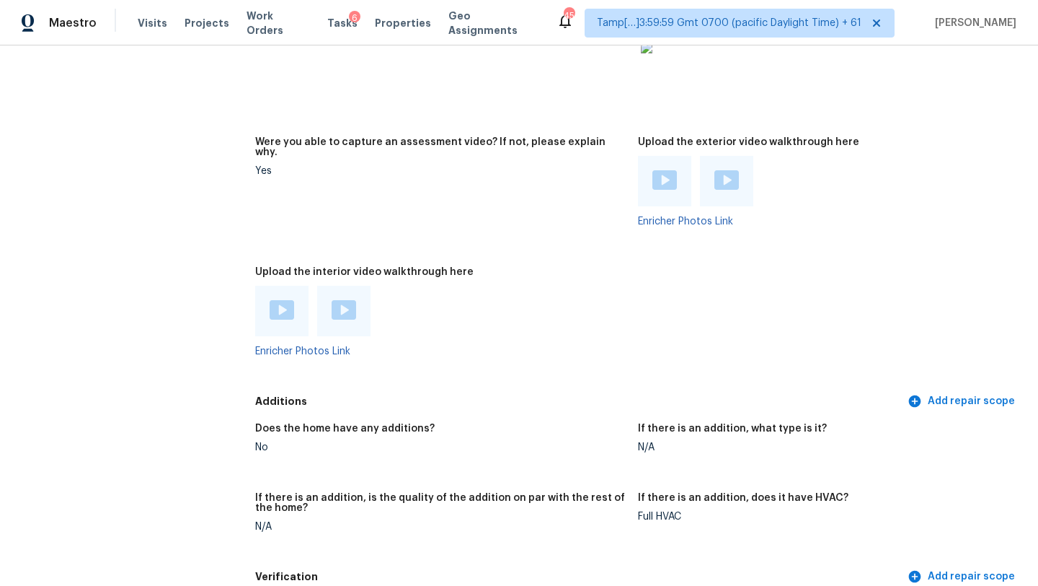
click at [277, 300] on img at bounding box center [282, 309] width 25 height 19
click at [337, 300] on img at bounding box center [344, 309] width 25 height 19
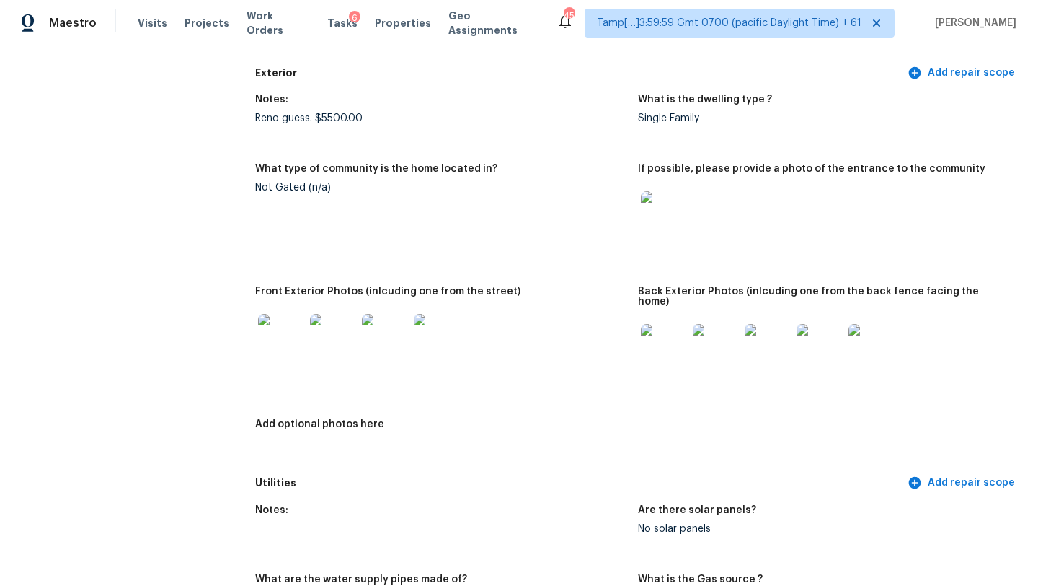
scroll to position [0, 0]
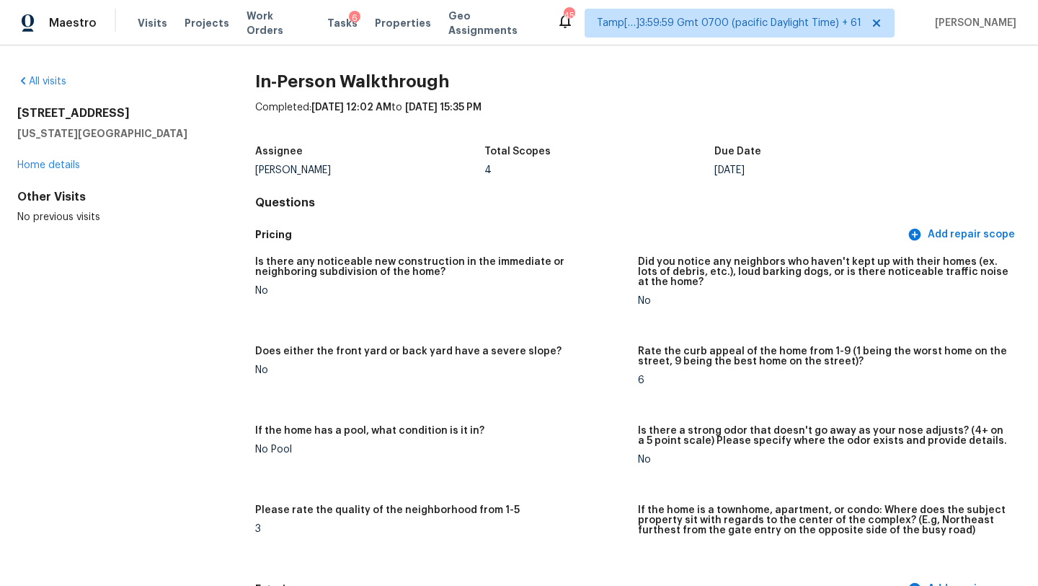
click at [42, 76] on div "All visits" at bounding box center [113, 81] width 192 height 14
click at [57, 84] on link "All visits" at bounding box center [41, 81] width 49 height 10
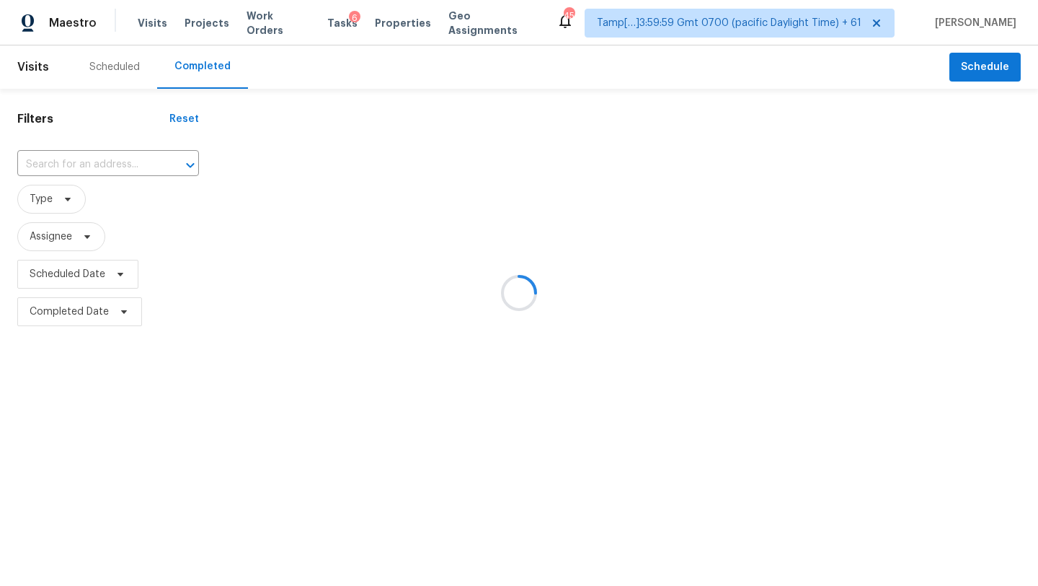
click at [87, 166] on div at bounding box center [519, 293] width 1038 height 586
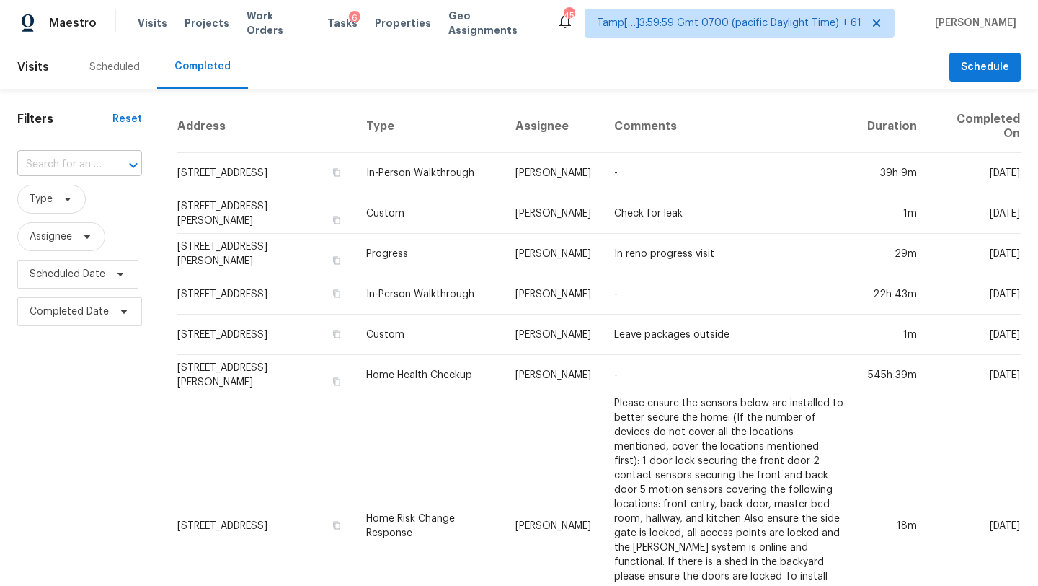
click at [87, 167] on input "text" at bounding box center [59, 165] width 84 height 22
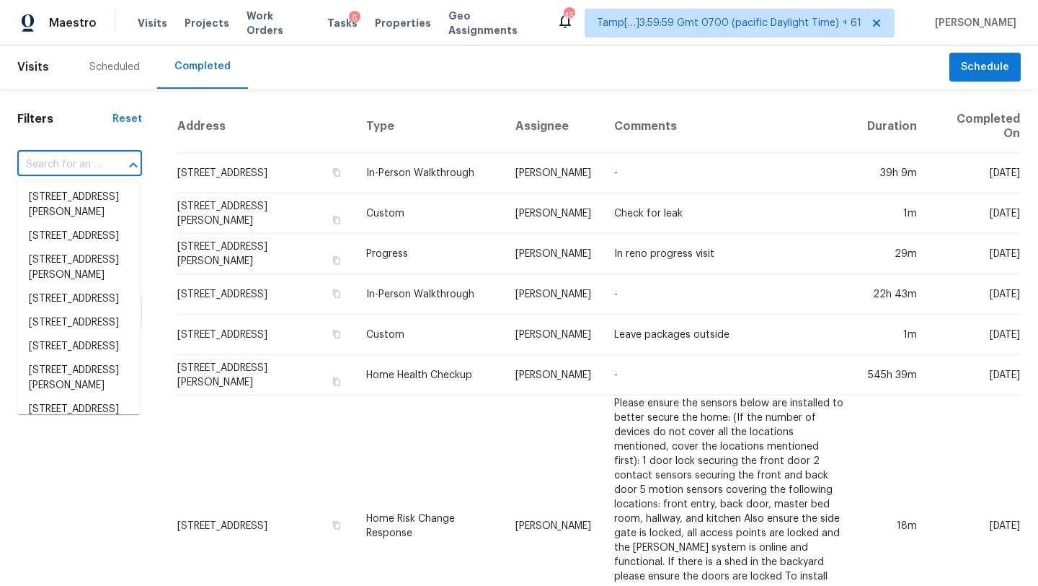
paste input "714 Enchanted Rock Trl, Georgetown, TX 78633"
type input "714 Enchanted Rock Trl, Georgetown, TX 78633"
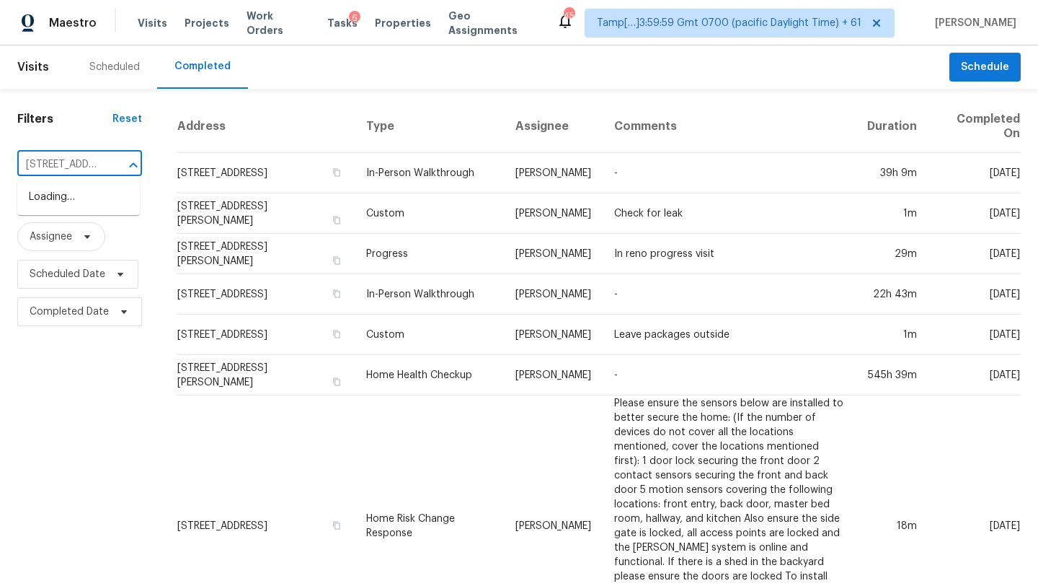
scroll to position [0, 149]
click at [90, 205] on li "714 Enchanted Rock Trl, Georgetown, TX 78633" at bounding box center [78, 197] width 123 height 24
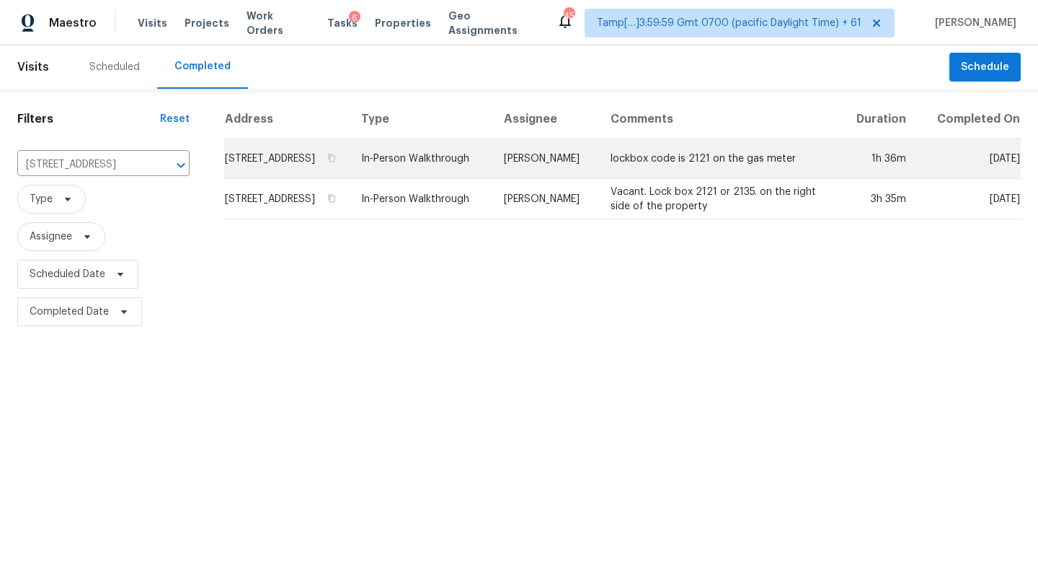
click at [793, 167] on td "lockbox code is 2121 on the gas meter" at bounding box center [718, 158] width 239 height 40
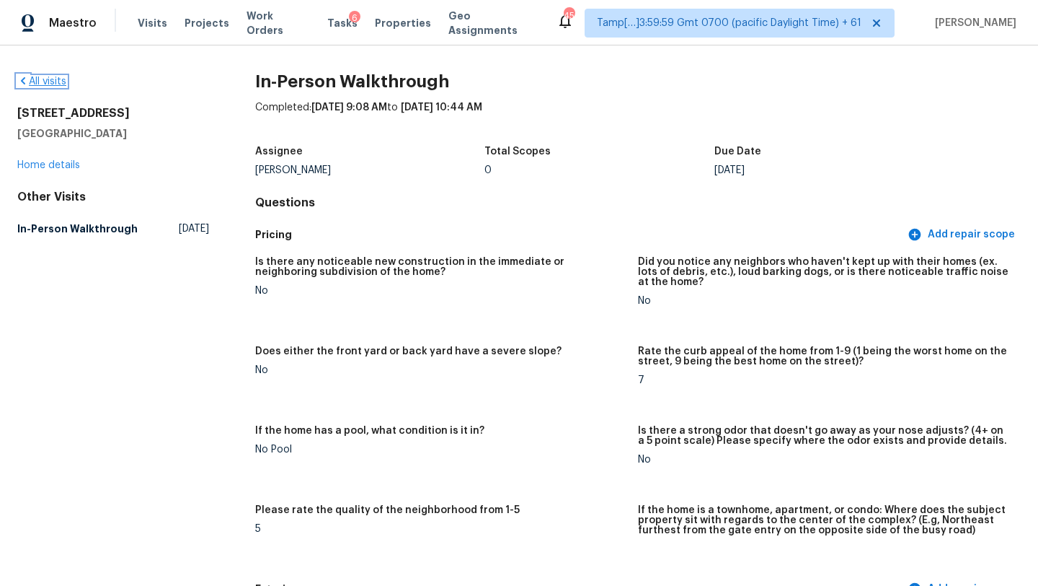
click at [50, 81] on link "All visits" at bounding box center [41, 81] width 49 height 10
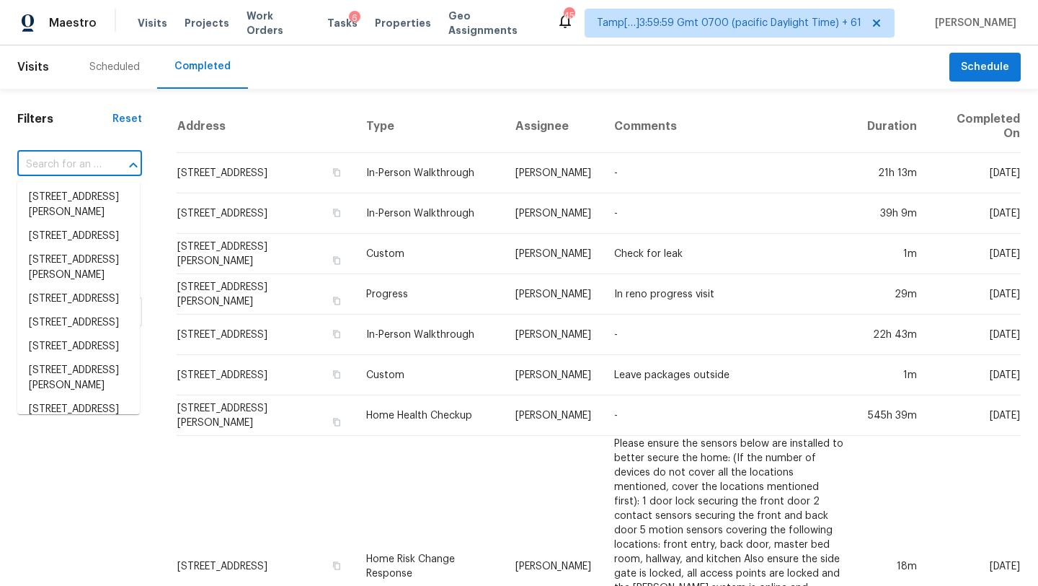
click at [50, 165] on input "text" at bounding box center [59, 165] width 84 height 22
paste input "5251 Jameswood Ln, Birmingham, AL 35244"
type input "5251 Jameswood Ln, Birmingham, AL 35244"
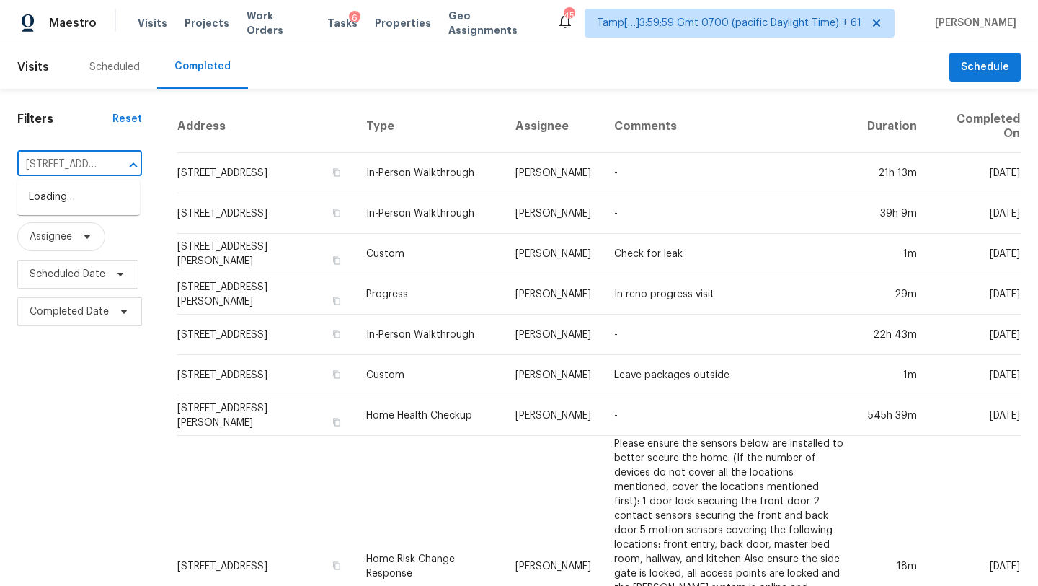
scroll to position [0, 133]
click at [72, 193] on li "5251 Jameswood Ln, Birmingham, AL 35244" at bounding box center [78, 197] width 123 height 24
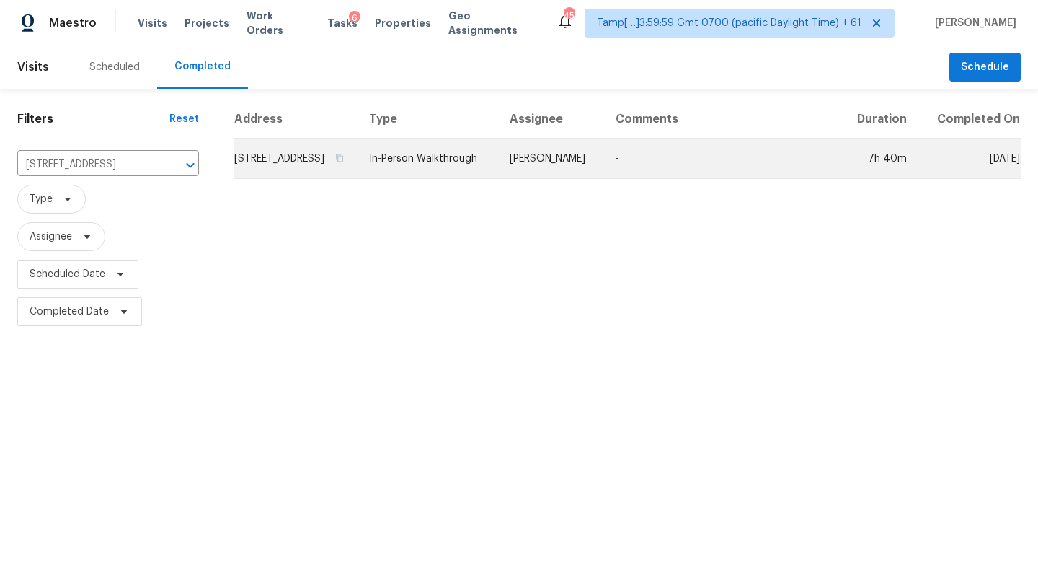
click at [732, 179] on td "-" at bounding box center [722, 158] width 237 height 40
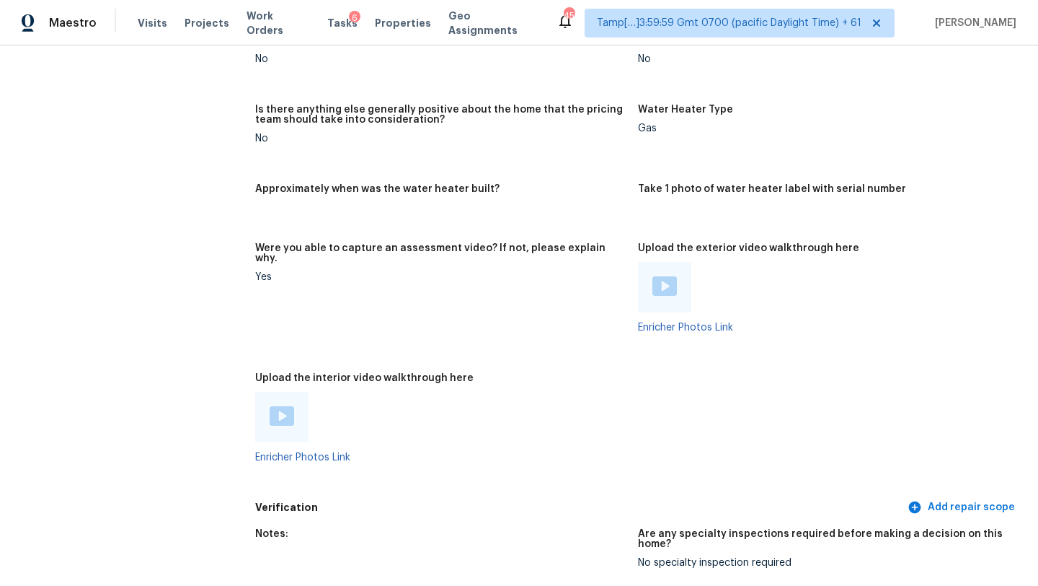
scroll to position [3086, 0]
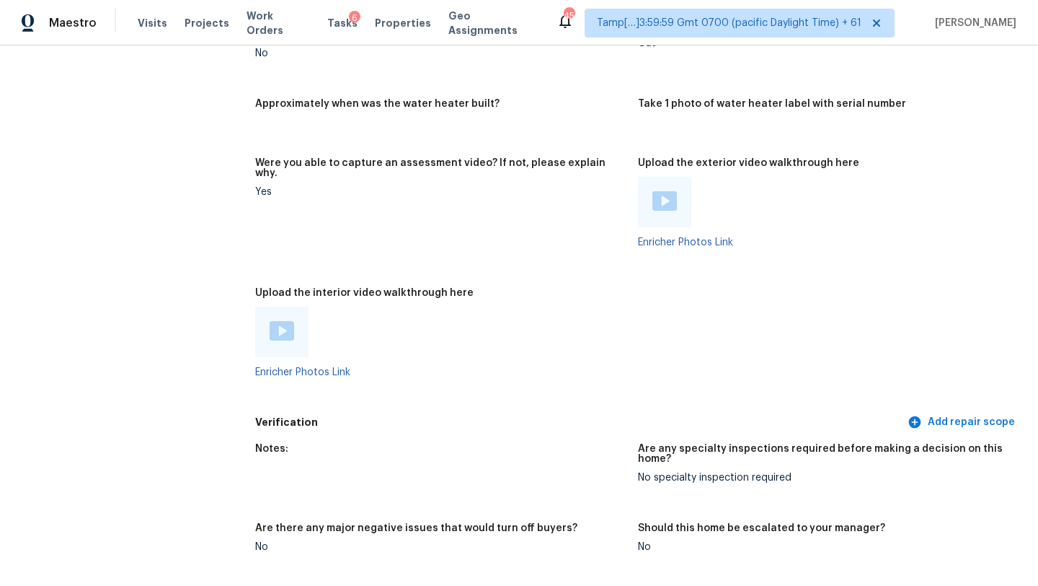
click at [280, 321] on img at bounding box center [282, 330] width 25 height 19
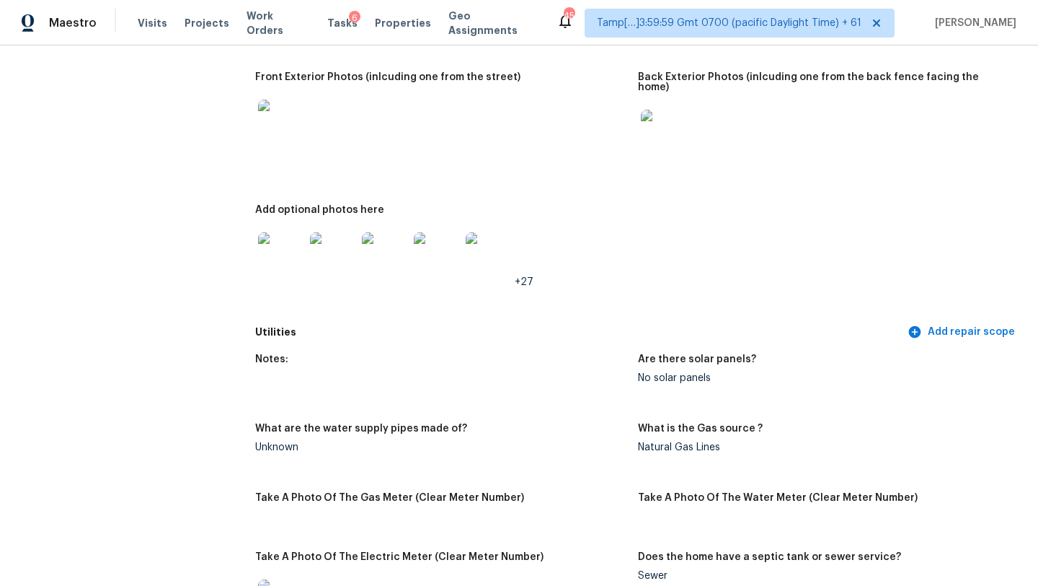
scroll to position [0, 0]
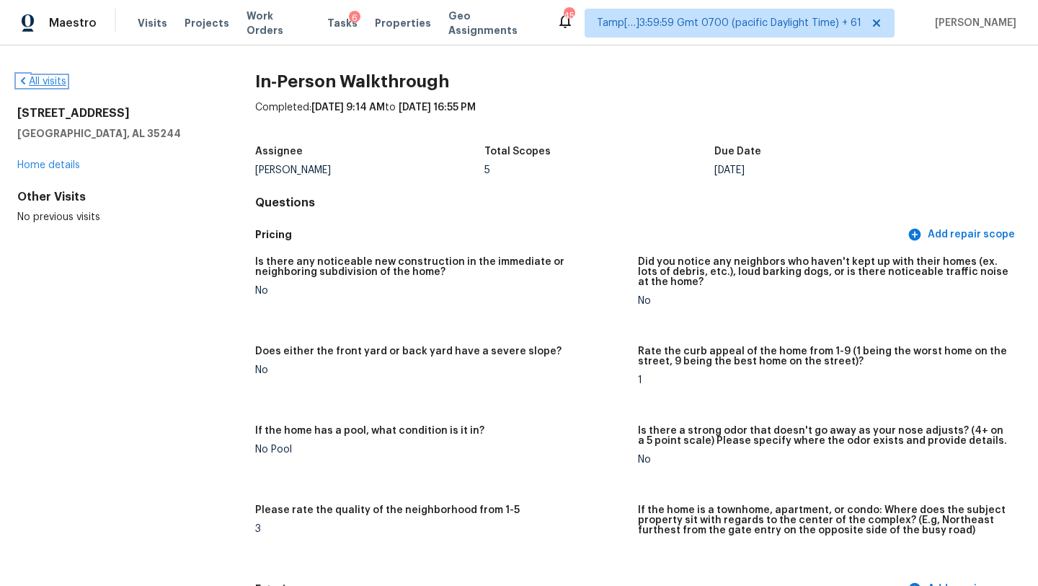
click at [45, 83] on link "All visits" at bounding box center [41, 81] width 49 height 10
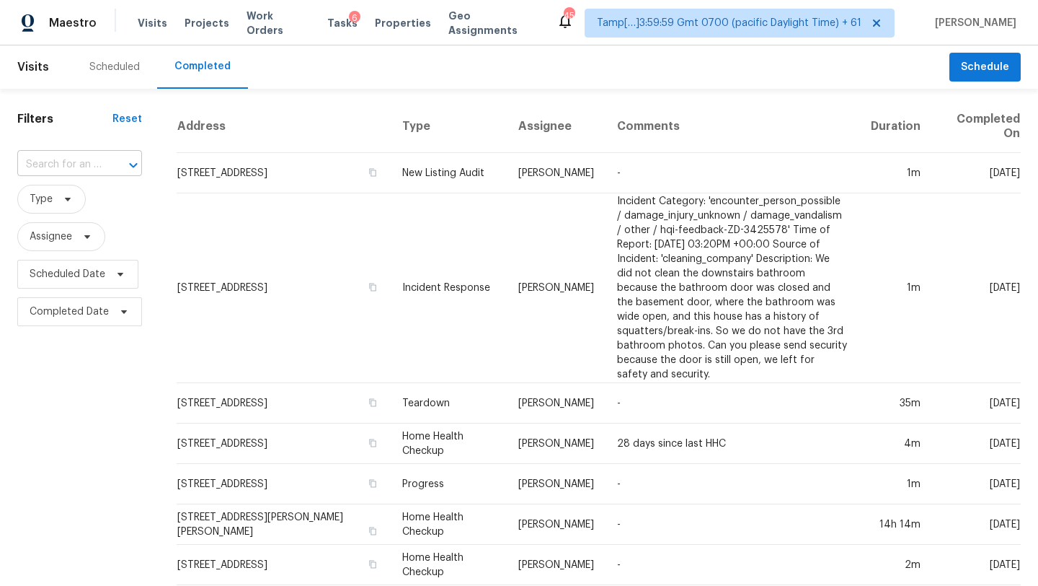
click at [100, 166] on div "​" at bounding box center [79, 165] width 125 height 22
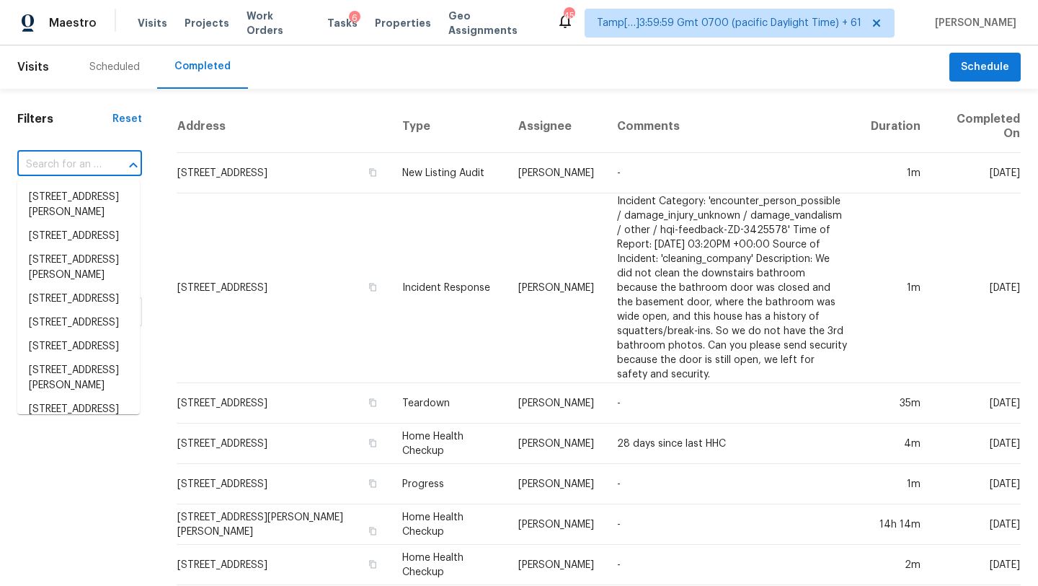
paste input "13763 Meadow Lake Dr, Fishers, IN 46038"
type input "13763 Meadow Lake Dr, Fishers, IN 46038"
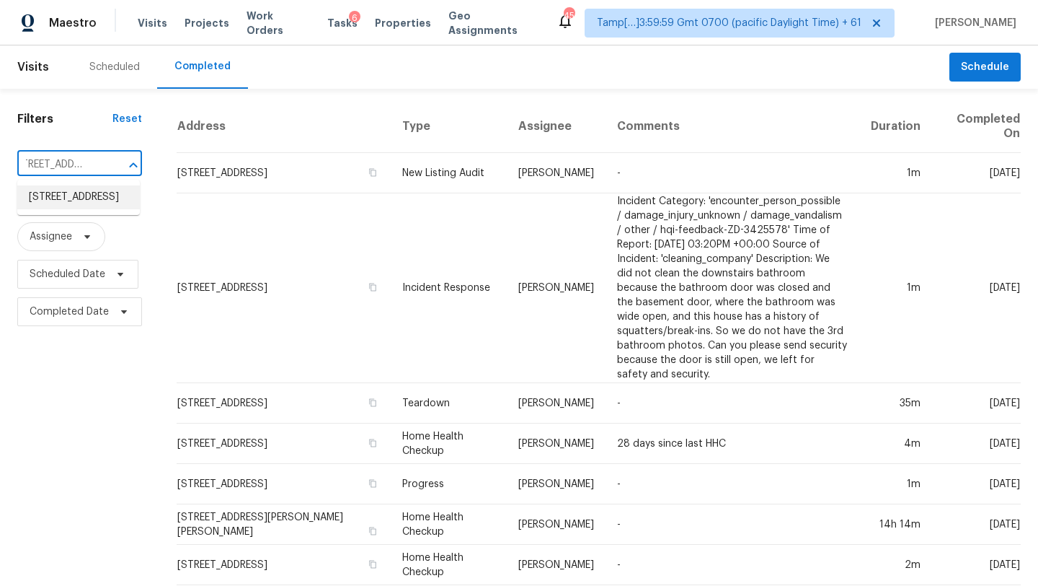
click at [95, 201] on li "13763 Meadow Lake Dr, Fishers, IN 46038" at bounding box center [78, 197] width 123 height 24
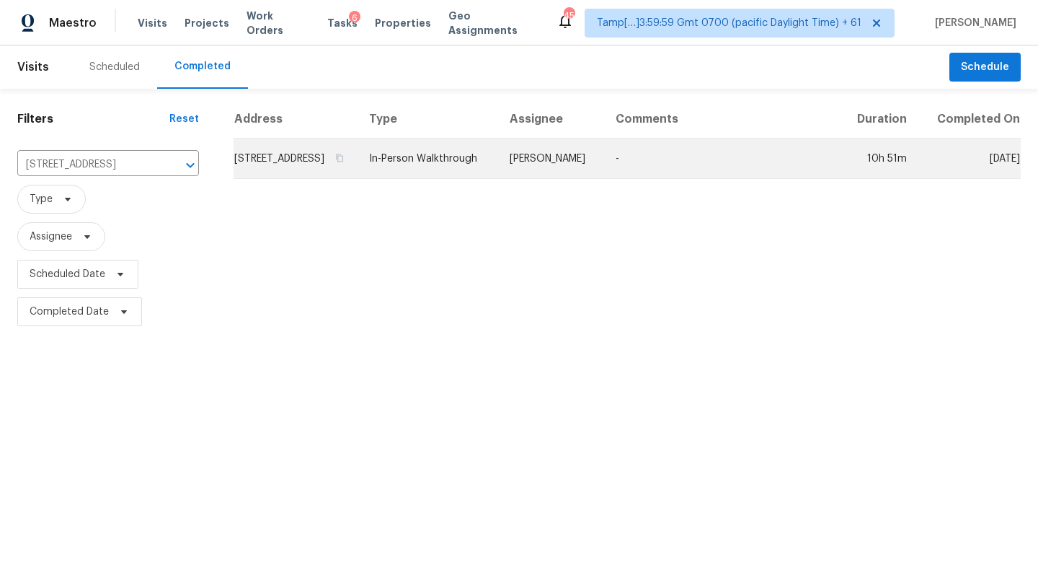
click at [719, 164] on td "-" at bounding box center [722, 158] width 237 height 40
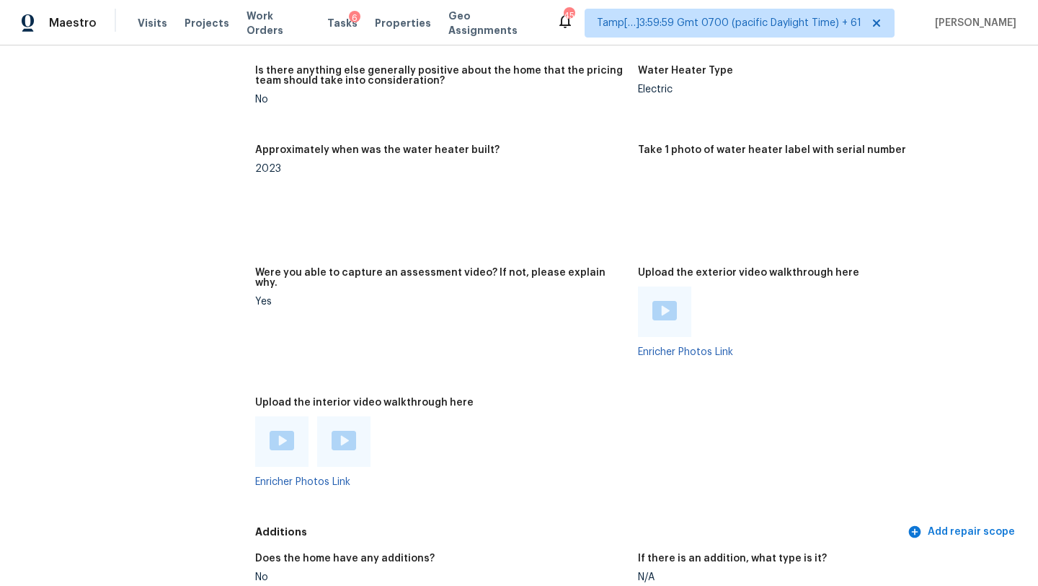
scroll to position [2612, 0]
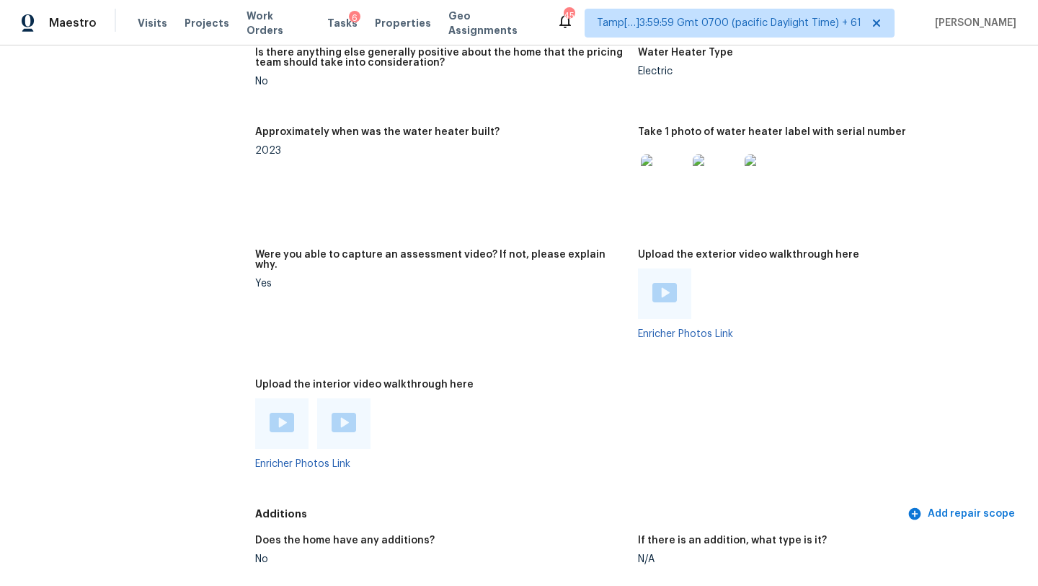
click at [281, 412] on img at bounding box center [282, 421] width 25 height 19
click at [348, 412] on img at bounding box center [344, 421] width 25 height 19
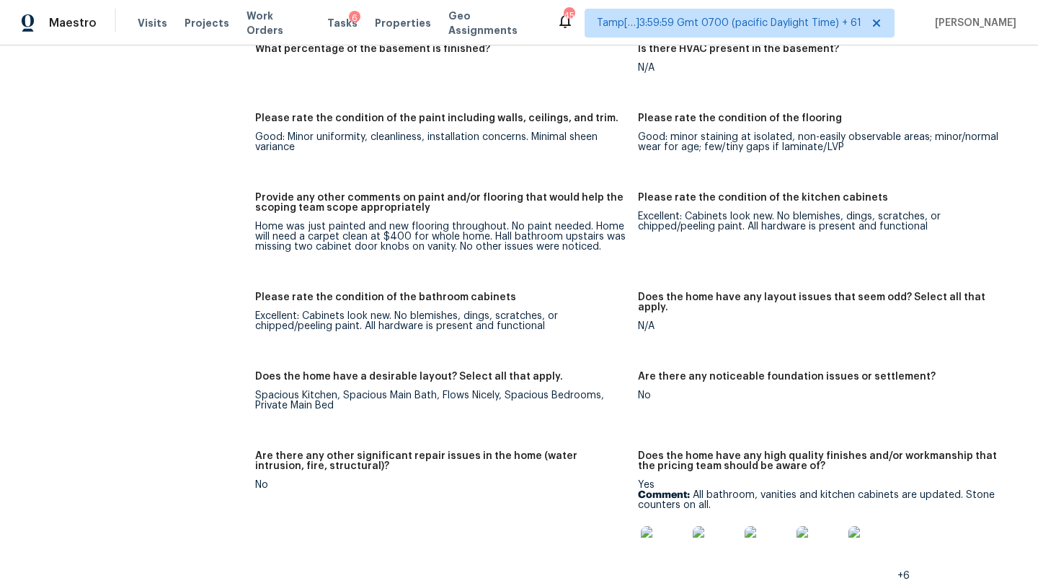
scroll to position [2037, 0]
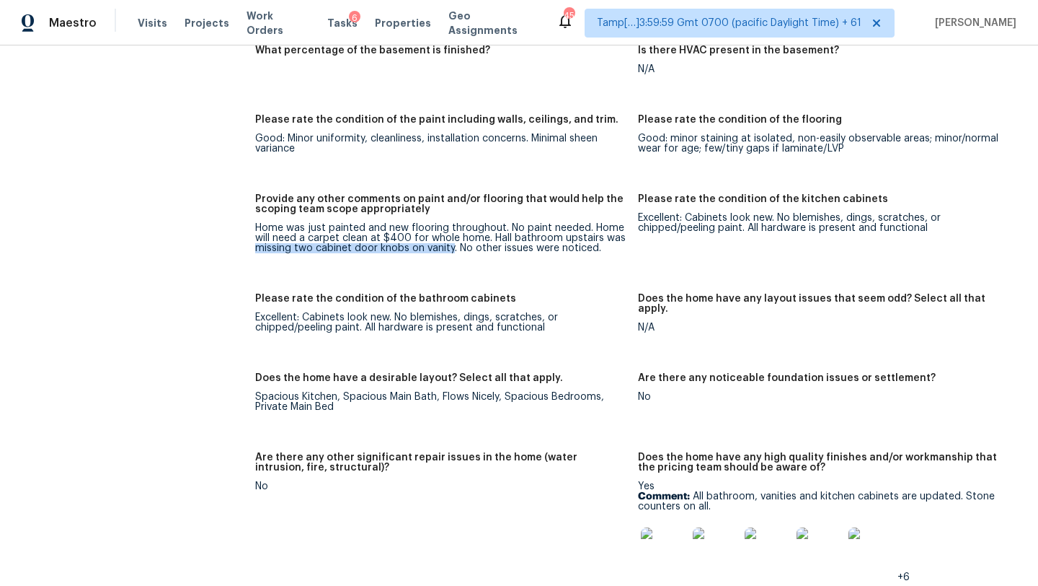
drag, startPoint x: 255, startPoint y: 227, endPoint x: 452, endPoint y: 229, distance: 197.6
click at [452, 229] on div "Home was just painted and new flooring throughout. No paint needed. Home will n…" at bounding box center [440, 238] width 371 height 30
copy div "missing two cabinet door knobs on vanity"
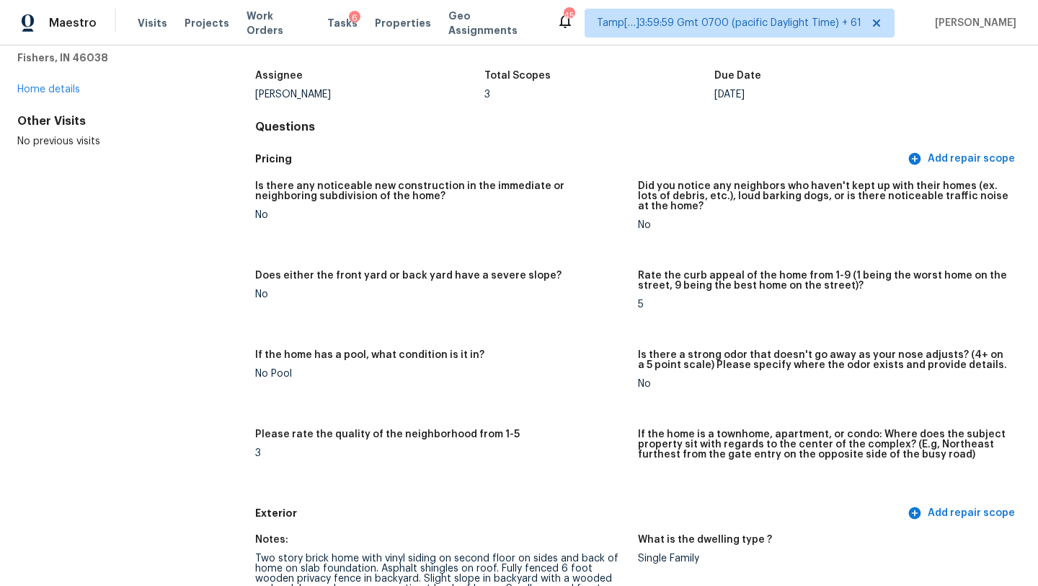
scroll to position [0, 0]
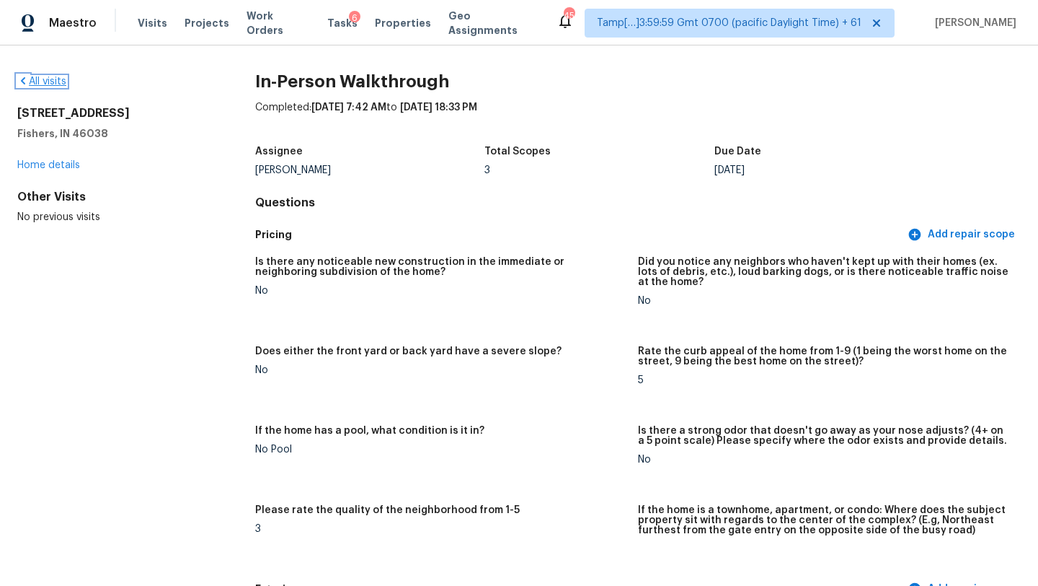
click at [50, 78] on link "All visits" at bounding box center [41, 81] width 49 height 10
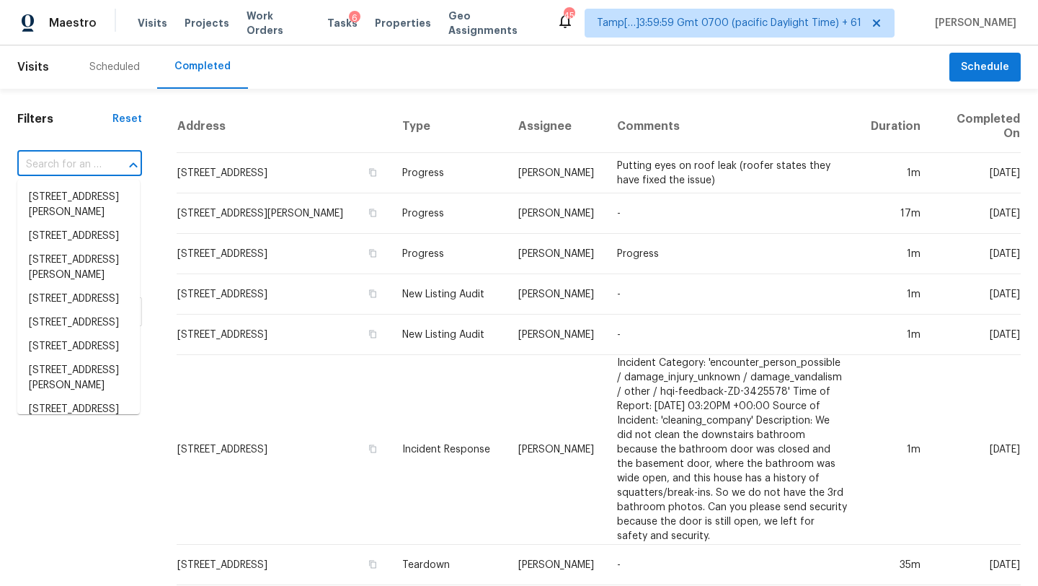
click at [76, 173] on input "text" at bounding box center [59, 165] width 84 height 22
paste input "201 Yorktown Rd, Clarksville, TN 37042"
type input "201 Yorktown Rd, Clarksville, TN 37042"
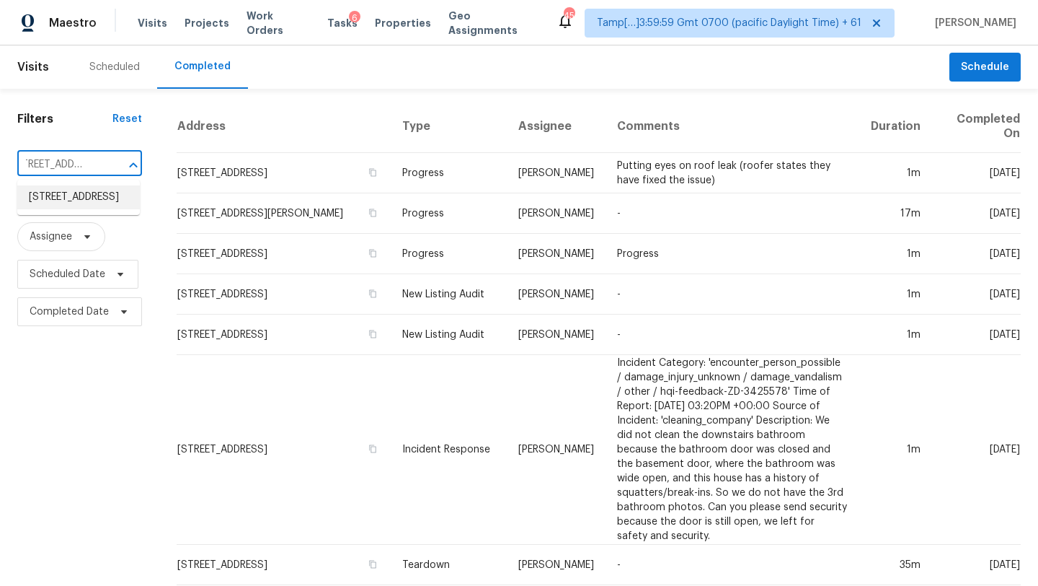
click at [76, 197] on li "201 Yorktown Rd, Clarksville, TN 37042" at bounding box center [78, 197] width 123 height 24
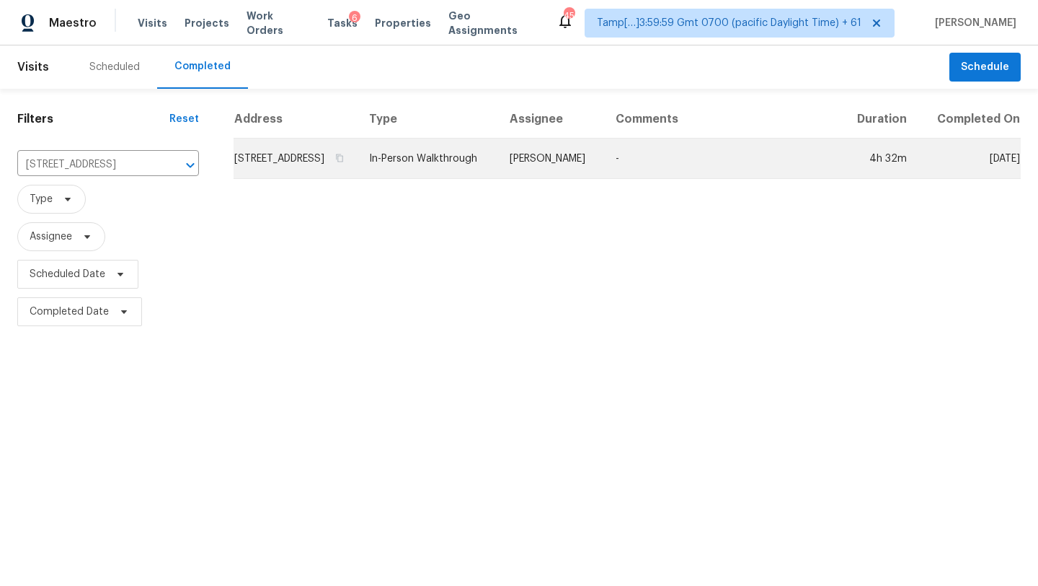
click at [681, 164] on td "-" at bounding box center [722, 158] width 237 height 40
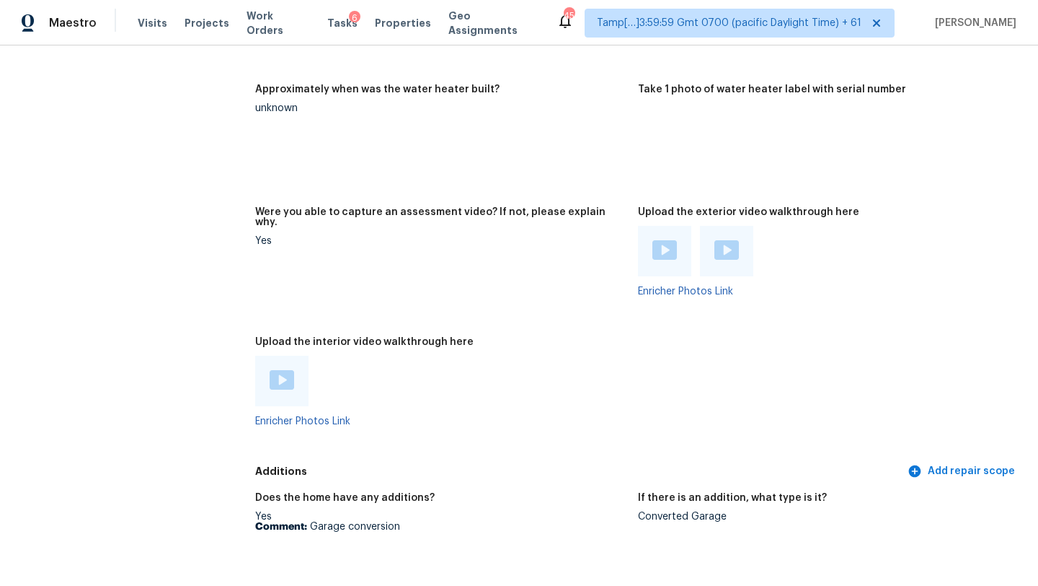
scroll to position [2794, 0]
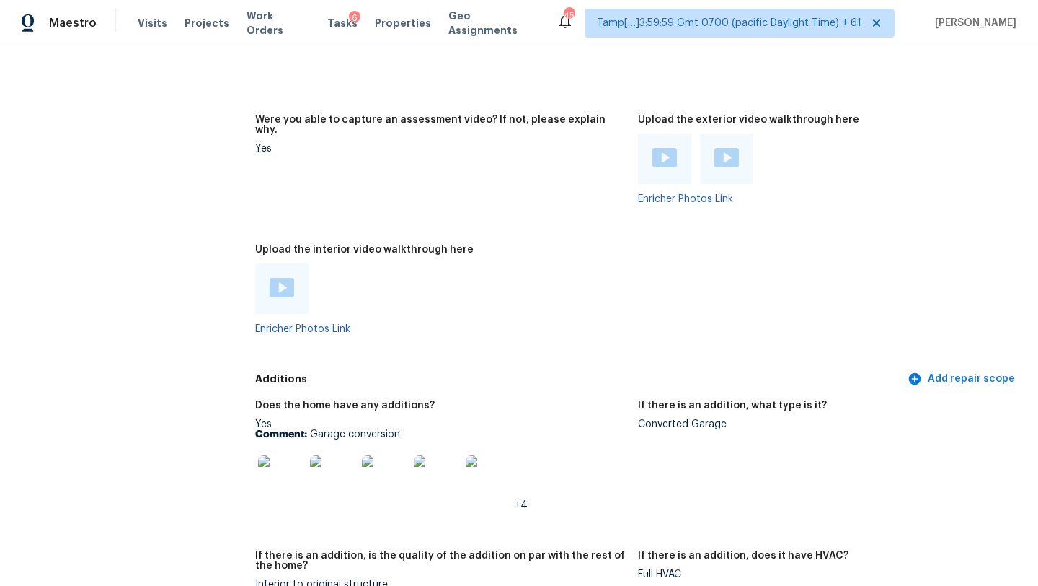
click at [282, 278] on img at bounding box center [282, 287] width 25 height 19
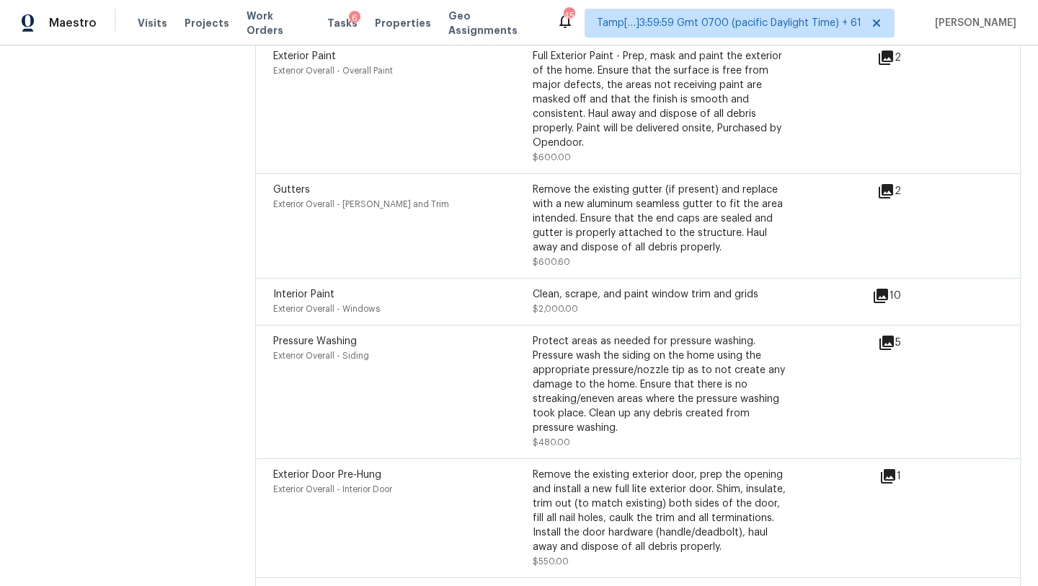
scroll to position [3899, 0]
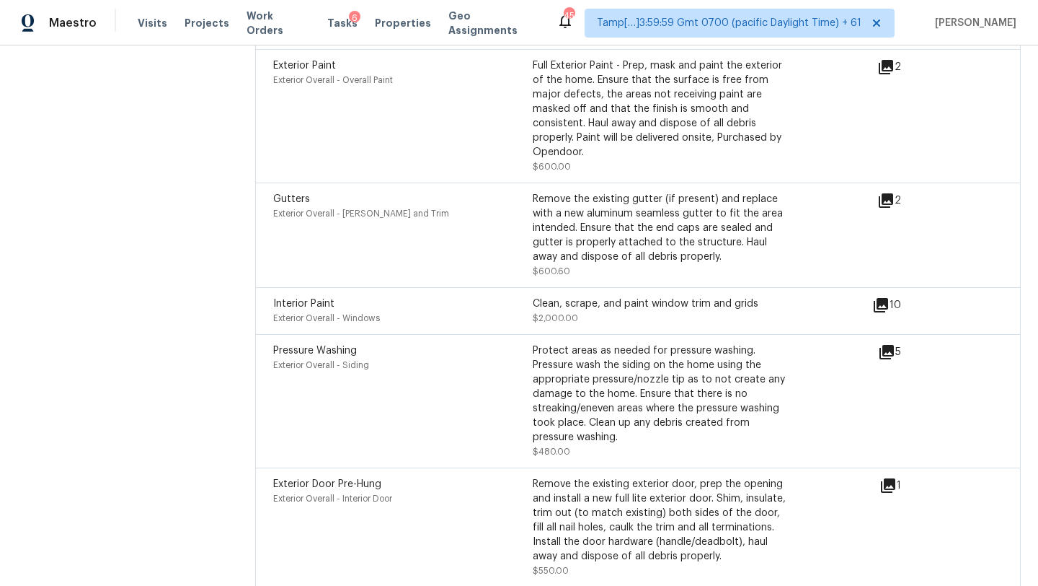
click at [884, 298] on icon at bounding box center [881, 305] width 14 height 14
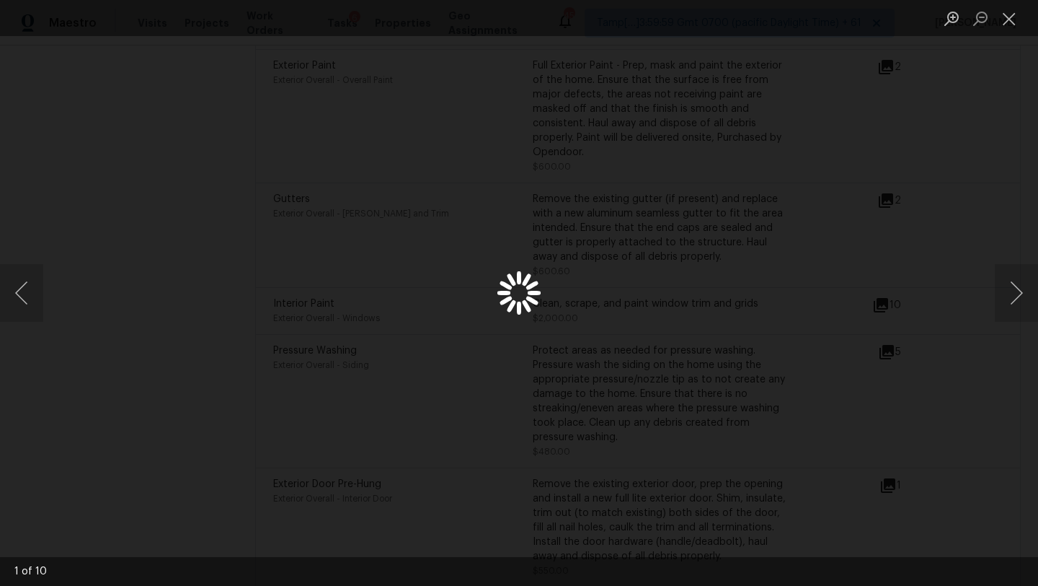
click at [94, 139] on div "Lightbox" at bounding box center [519, 293] width 1038 height 586
click at [986, 174] on div "Lightbox" at bounding box center [519, 293] width 1038 height 586
click at [1008, 20] on button "Close lightbox" at bounding box center [1009, 18] width 29 height 25
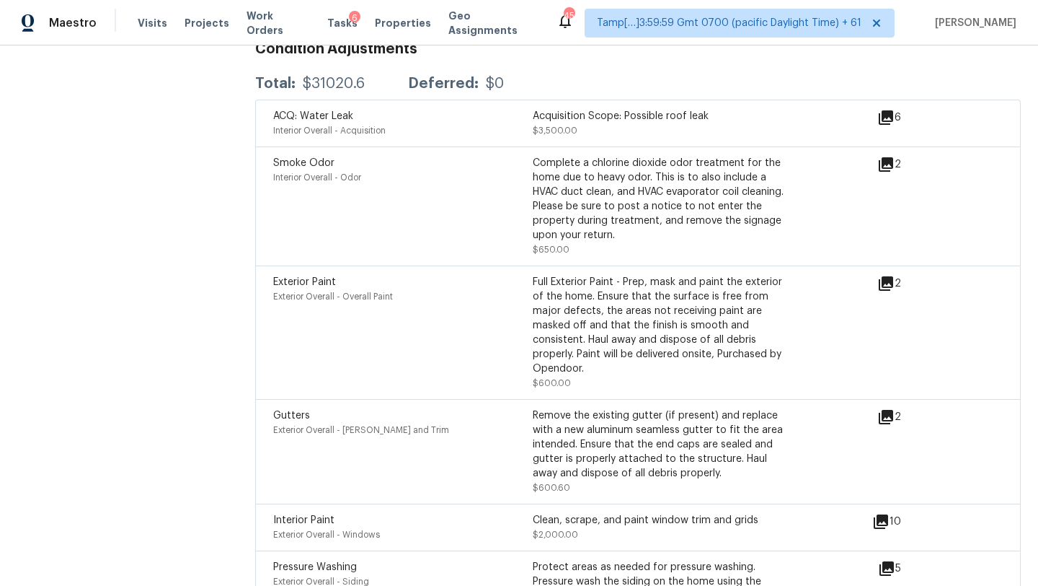
scroll to position [3693, 0]
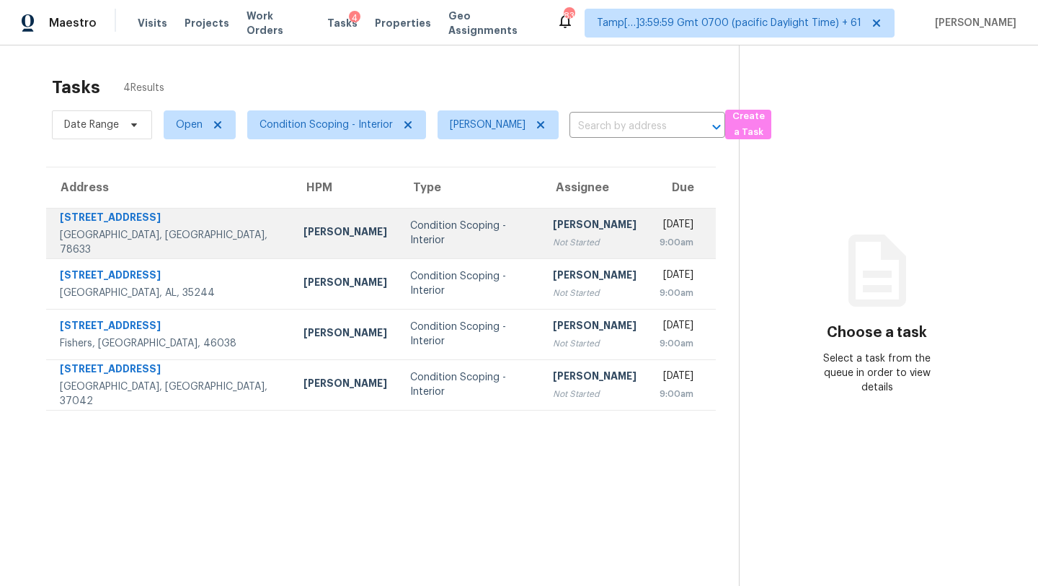
click at [423, 234] on div "Condition Scoping - Interior" at bounding box center [470, 232] width 120 height 29
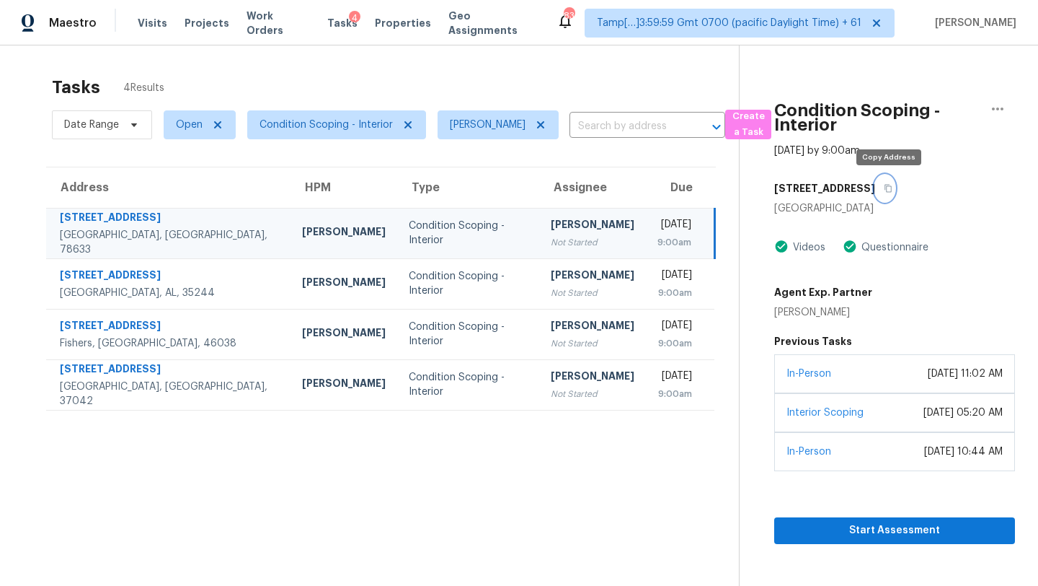
click at [892, 185] on icon "button" at bounding box center [888, 189] width 7 height 8
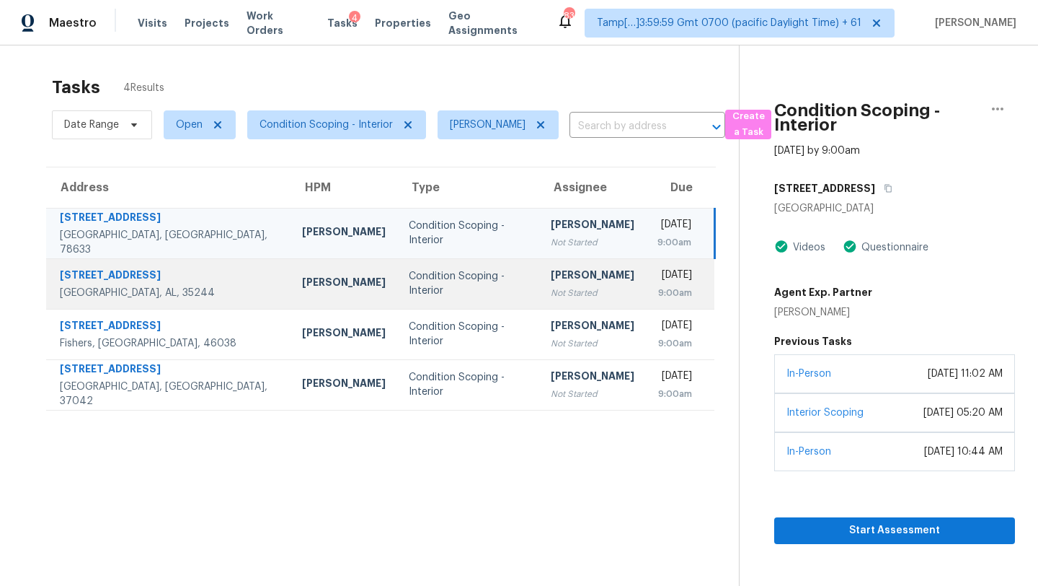
click at [551, 288] on div "Not Started" at bounding box center [593, 293] width 84 height 14
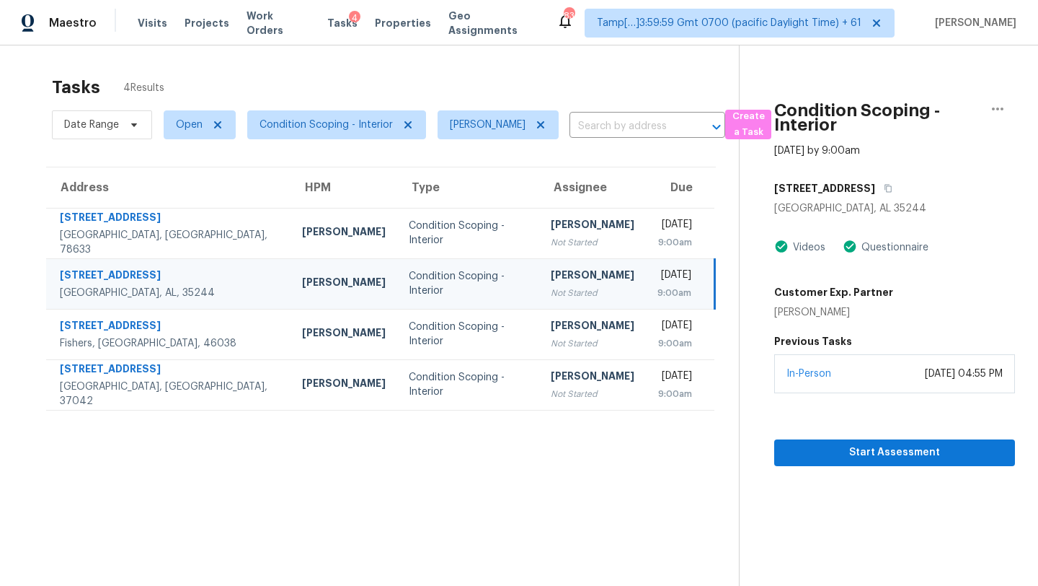
click at [551, 288] on div "Not Started" at bounding box center [593, 293] width 84 height 14
click at [884, 184] on icon "button" at bounding box center [888, 188] width 9 height 9
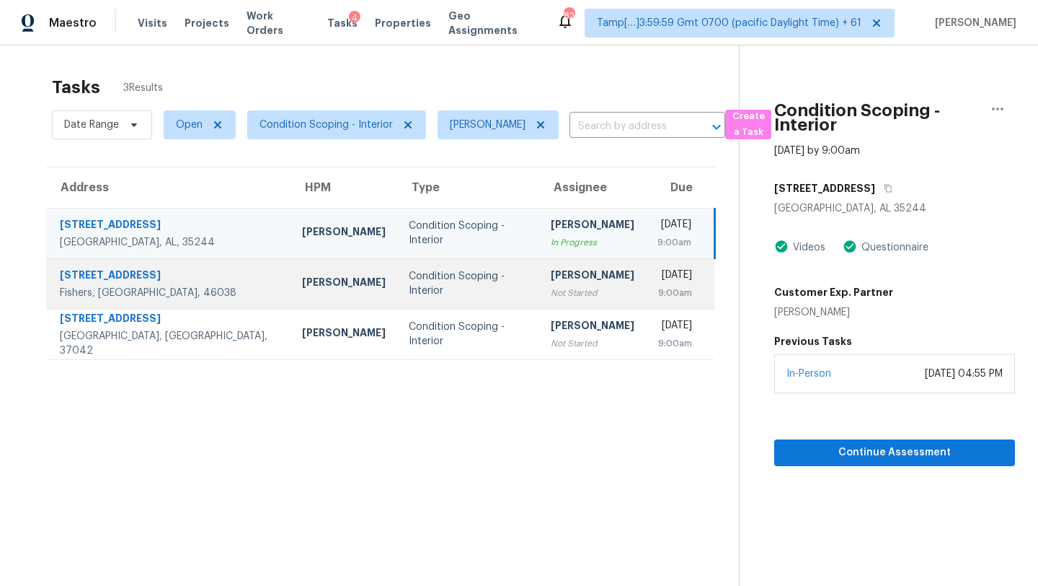
click at [658, 296] on div "9:00am" at bounding box center [675, 293] width 35 height 14
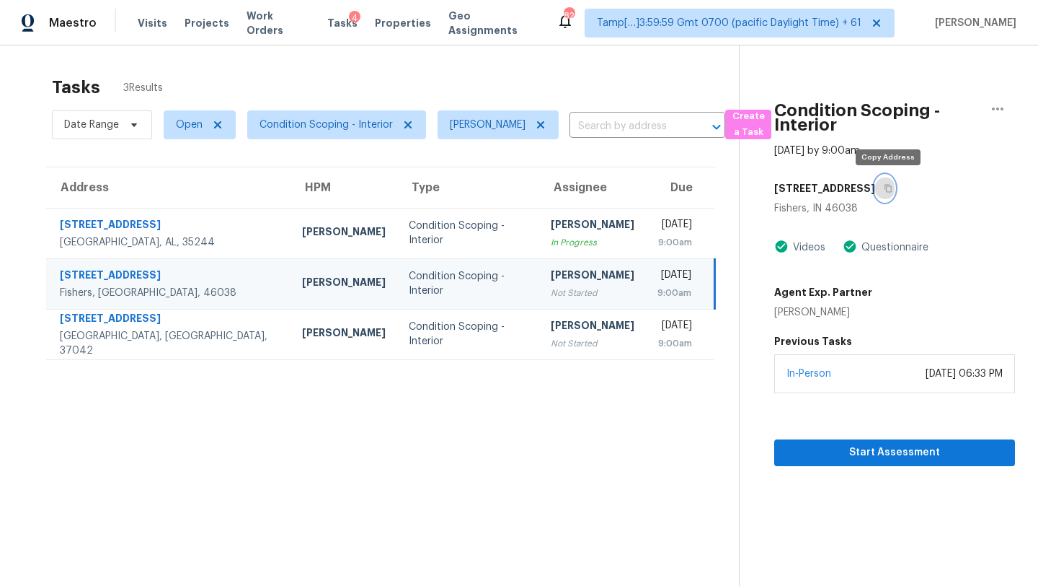
click at [894, 190] on button "button" at bounding box center [884, 188] width 19 height 26
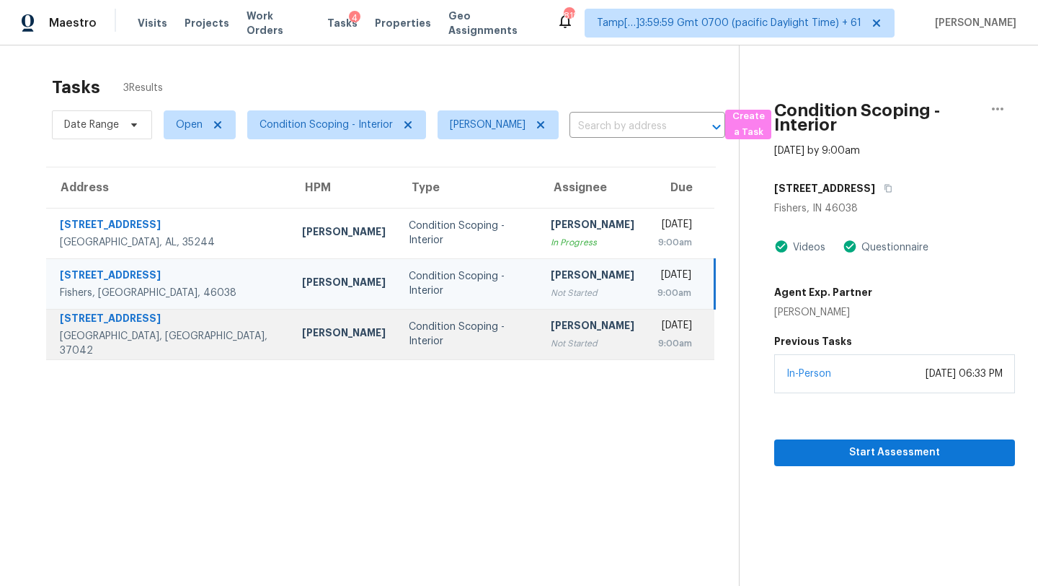
click at [551, 346] on div "Not Started" at bounding box center [593, 343] width 84 height 14
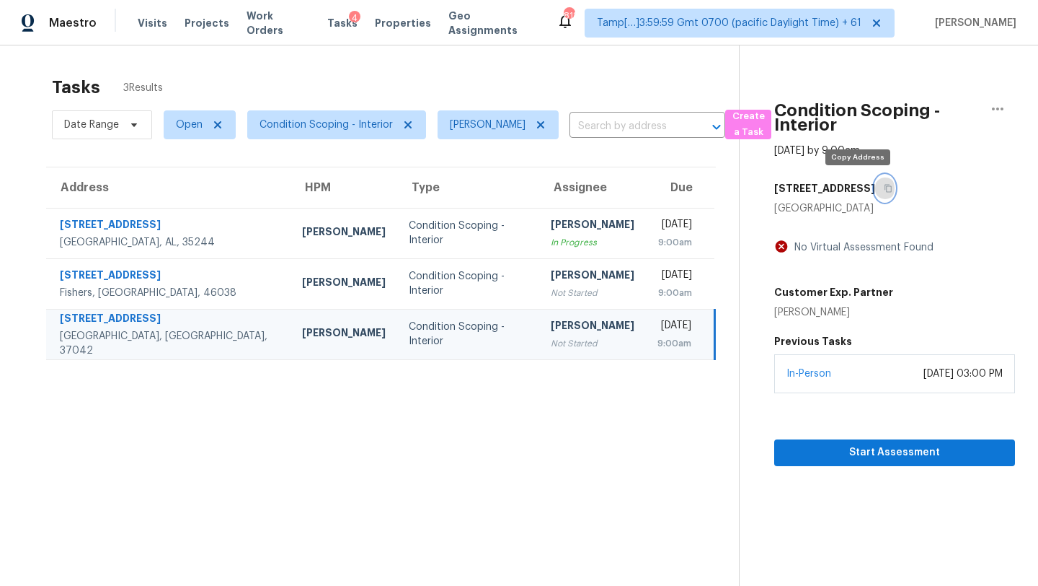
click at [884, 186] on icon "button" at bounding box center [888, 188] width 9 height 9
